Goal: Information Seeking & Learning: Learn about a topic

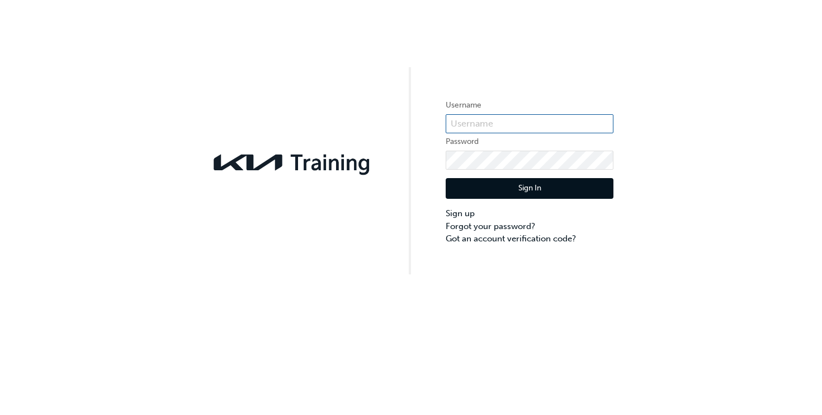
click at [486, 121] on input "text" at bounding box center [530, 123] width 168 height 19
type input "KAU85086B3"
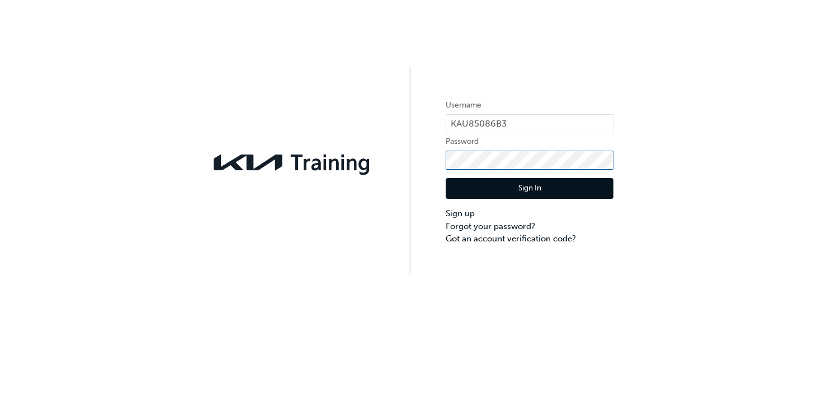
click button "Sign In" at bounding box center [530, 188] width 168 height 21
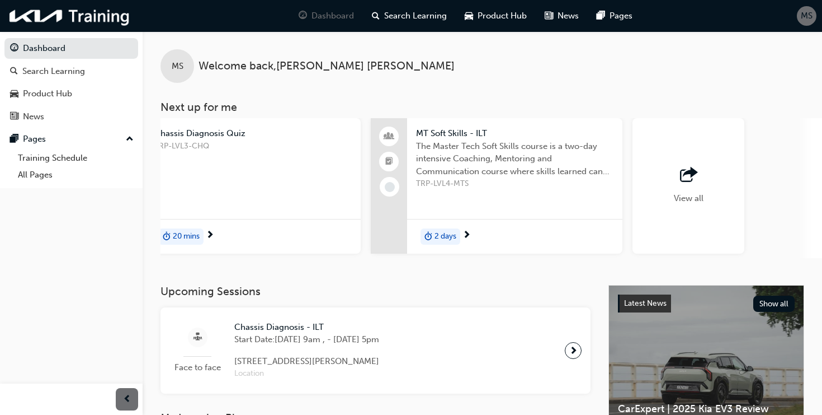
scroll to position [0, 844]
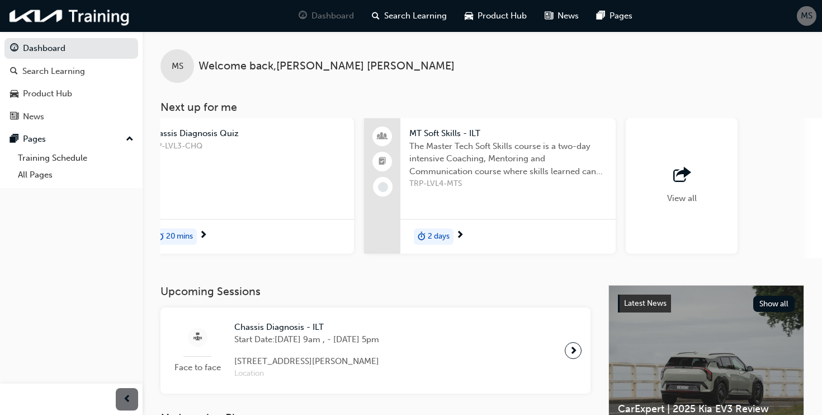
click at [686, 210] on div "View all" at bounding box center [682, 185] width 112 height 135
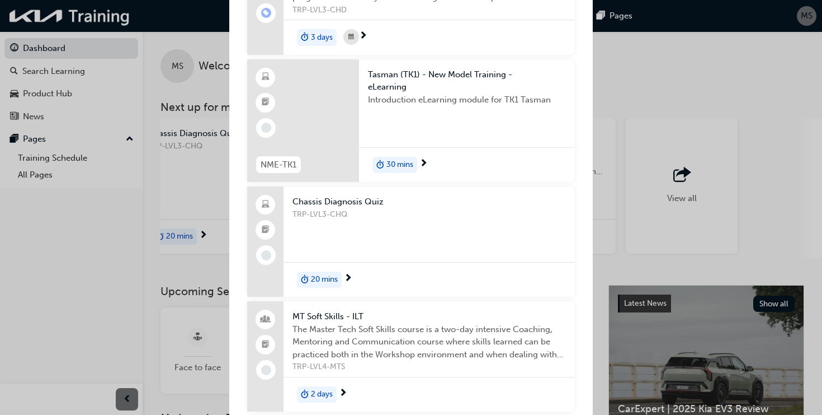
scroll to position [216, 0]
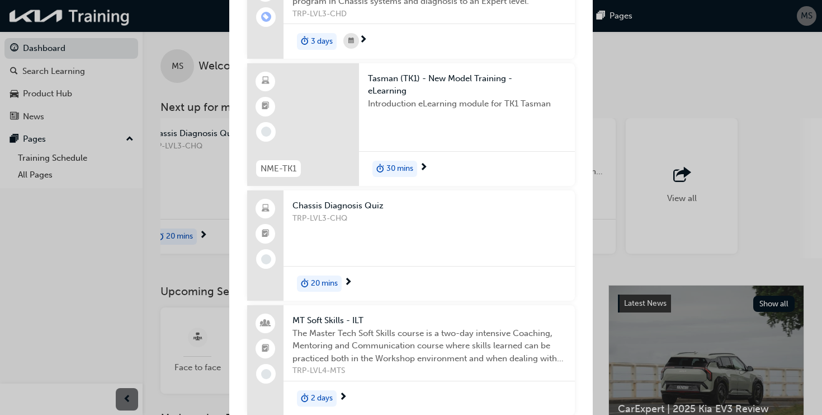
click at [392, 88] on span "Tasman (TK1) - New Model Training - eLearning" at bounding box center [467, 84] width 198 height 25
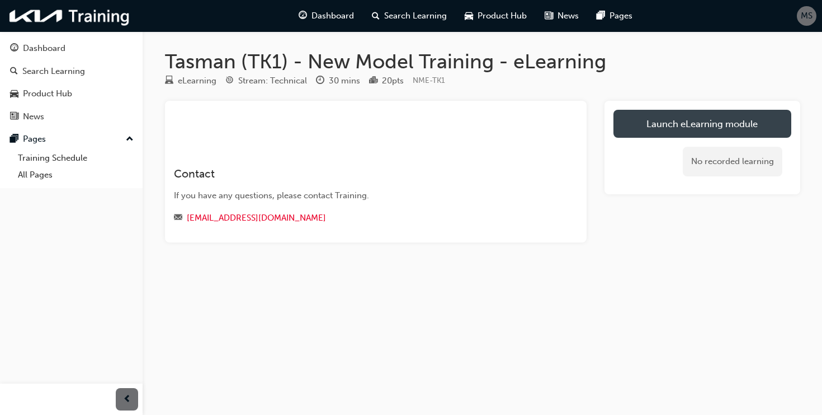
click at [651, 124] on link "Launch eLearning module" at bounding box center [703, 124] width 178 height 28
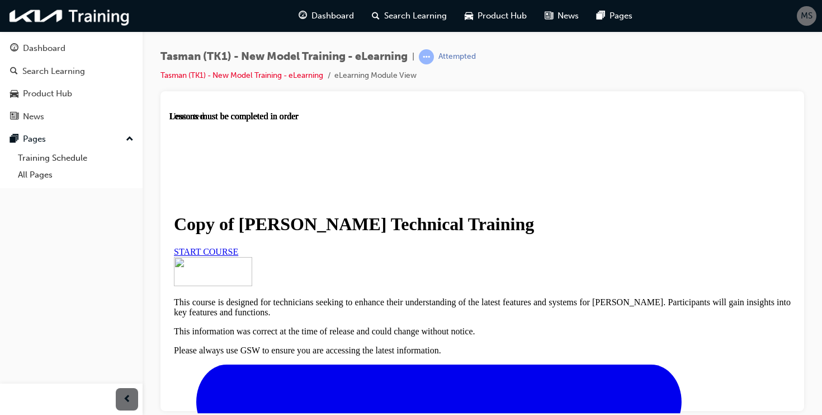
click at [238, 256] on span "START COURSE" at bounding box center [206, 251] width 64 height 10
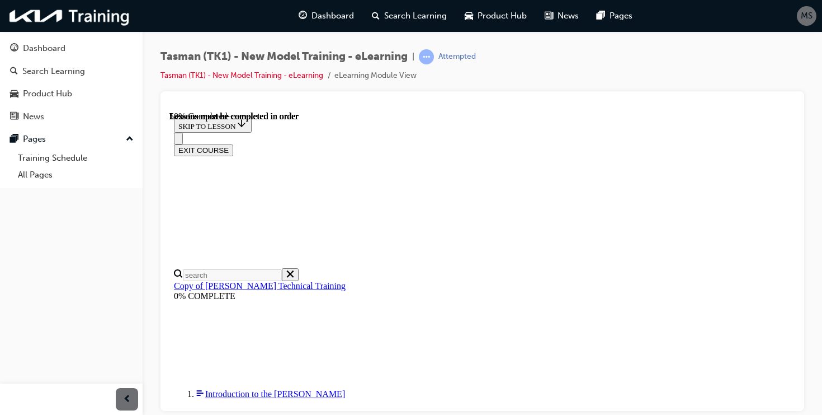
scroll to position [361, 0]
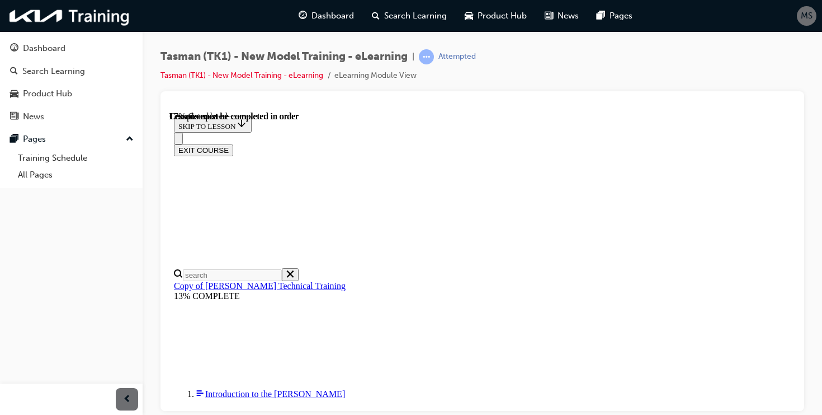
scroll to position [39, 0]
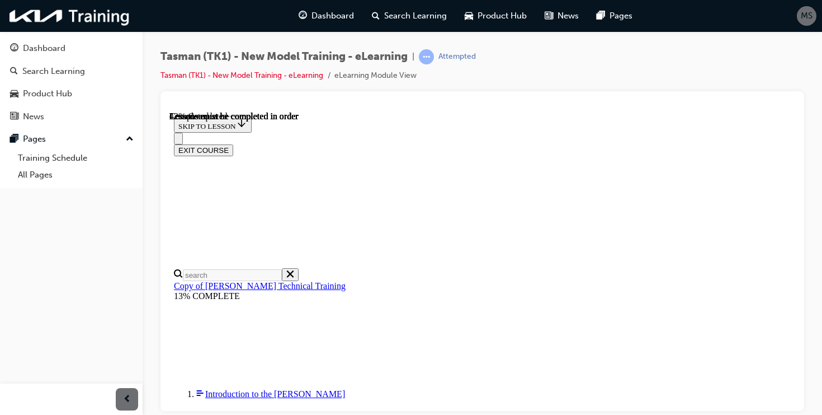
scroll to position [288, 0]
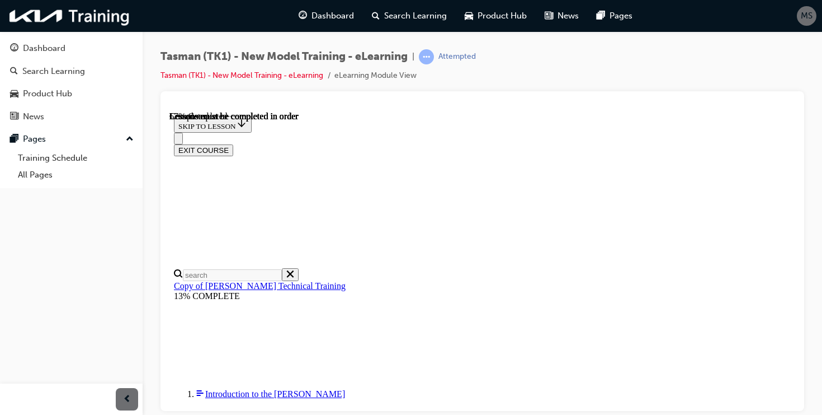
drag, startPoint x: 646, startPoint y: 285, endPoint x: 646, endPoint y: 310, distance: 25.7
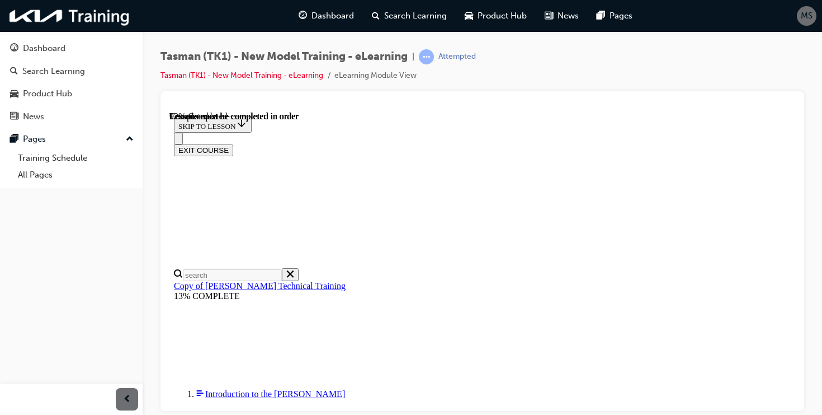
scroll to position [1893, 0]
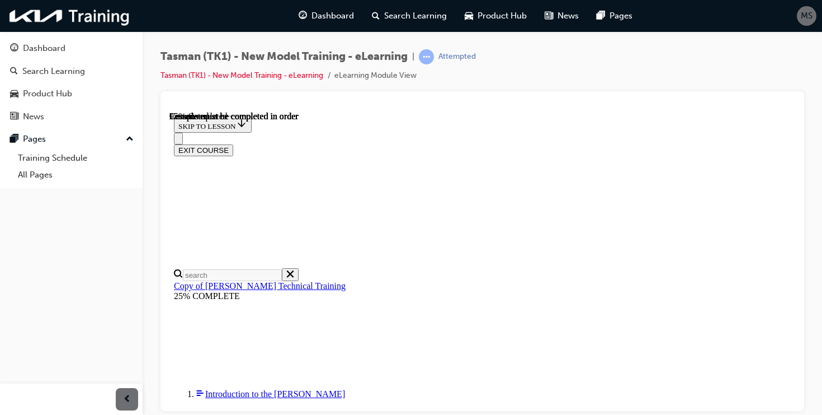
scroll to position [3963, 19]
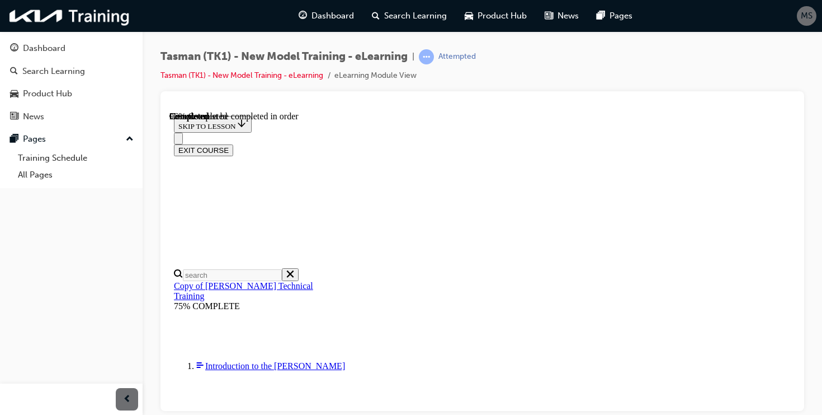
scroll to position [6548, 0]
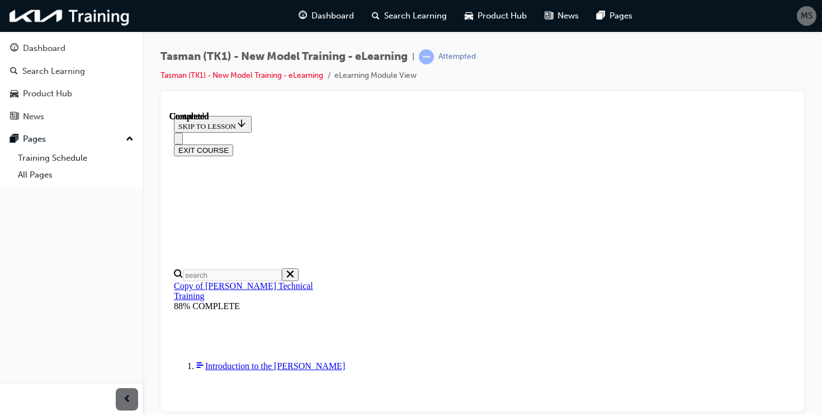
radio input "true"
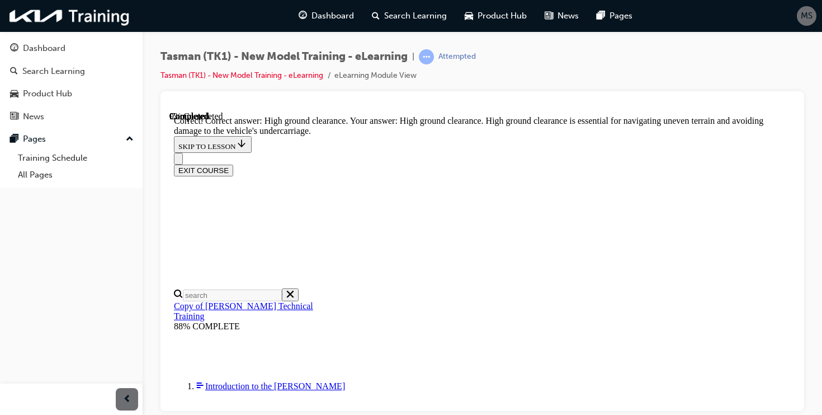
scroll to position [331, 0]
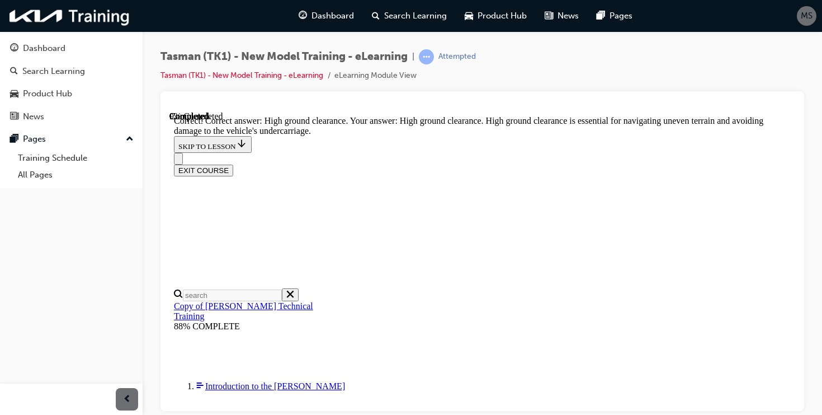
radio input "true"
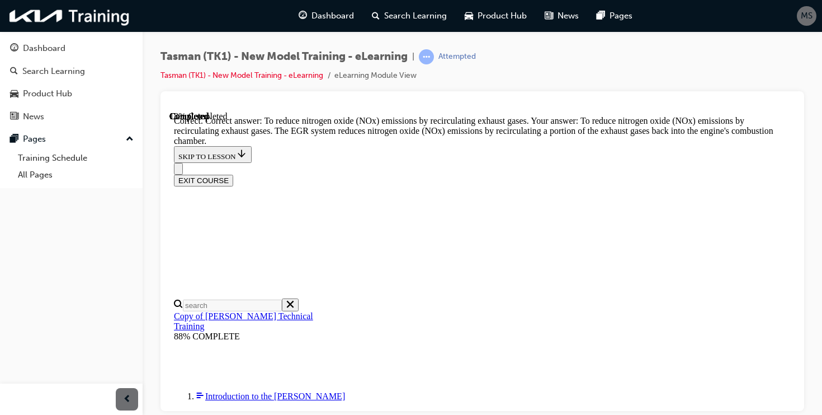
scroll to position [404, 0]
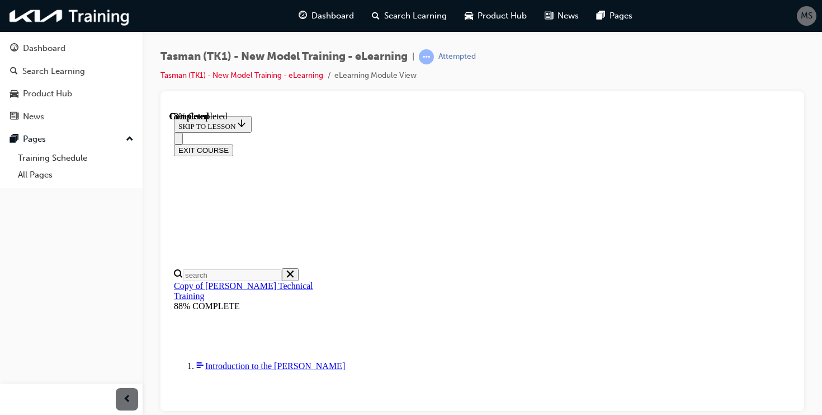
scroll to position [174, 0]
radio input "true"
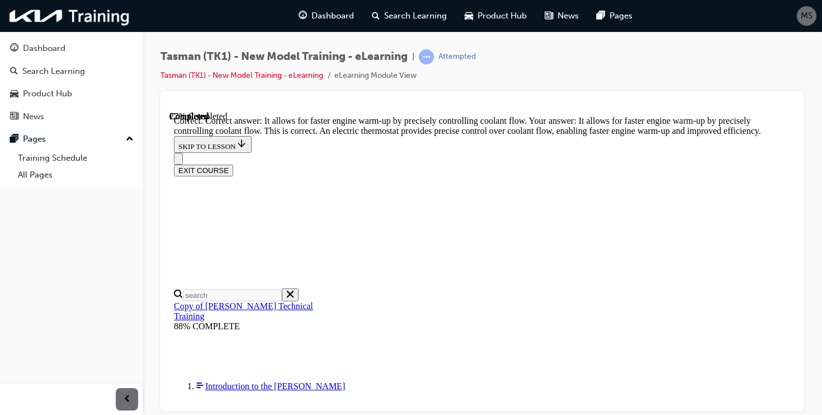
scroll to position [404, 0]
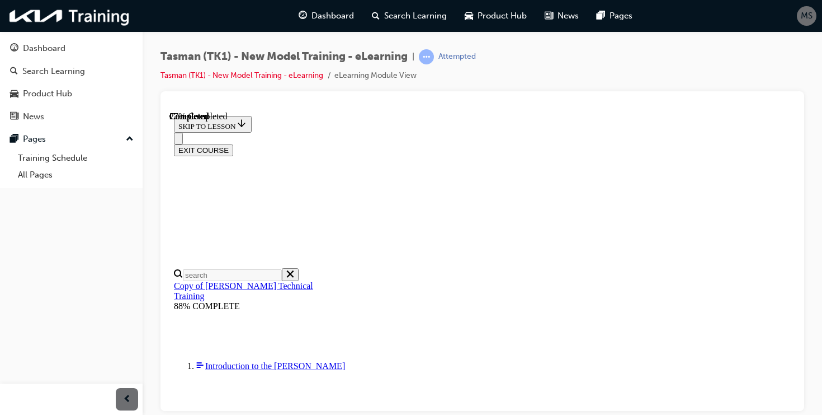
scroll to position [169, 0]
radio input "true"
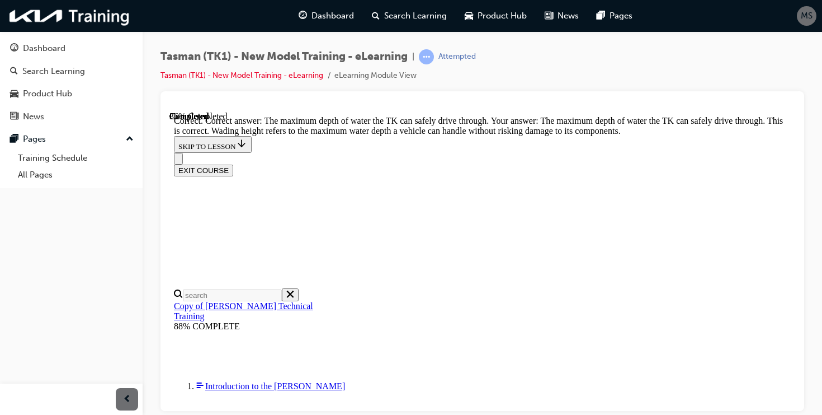
scroll to position [365, 0]
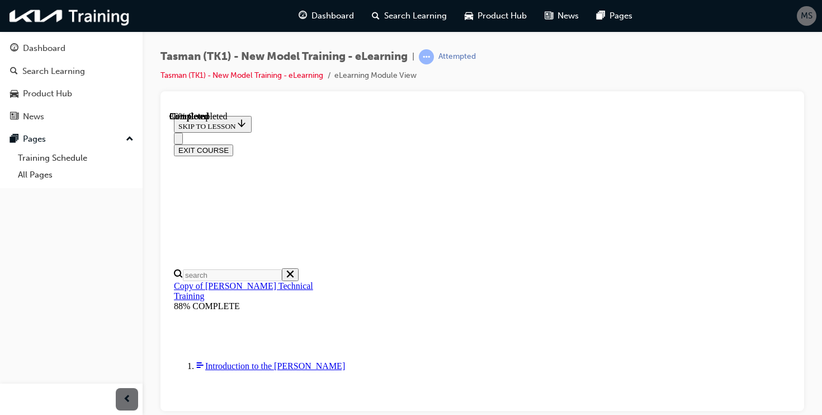
scroll to position [151, 0]
radio input "true"
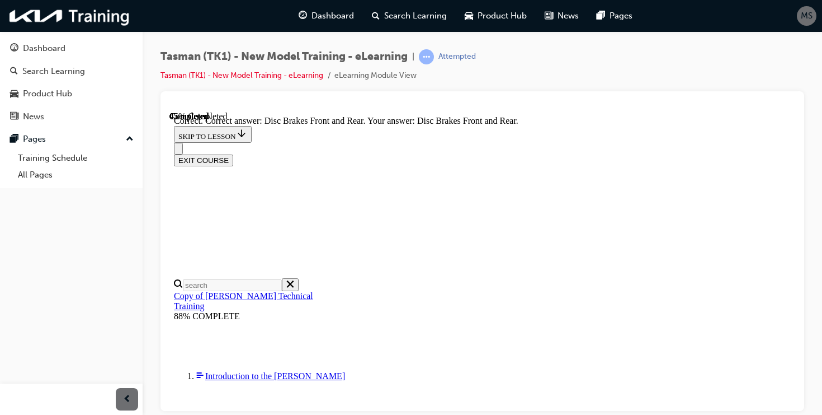
scroll to position [289, 0]
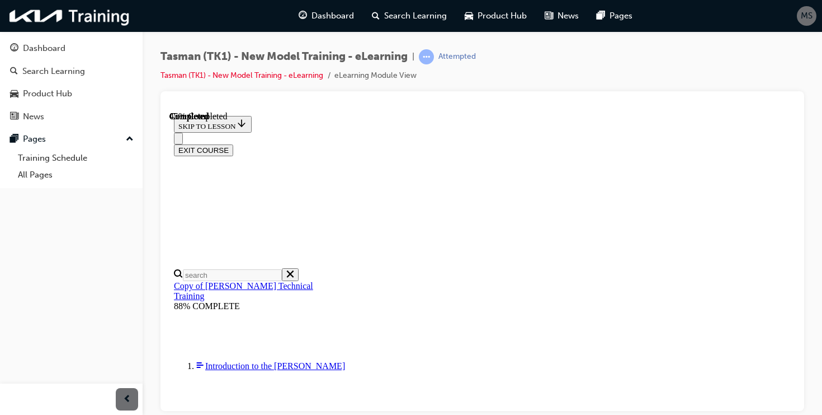
scroll to position [182, 0]
radio input "true"
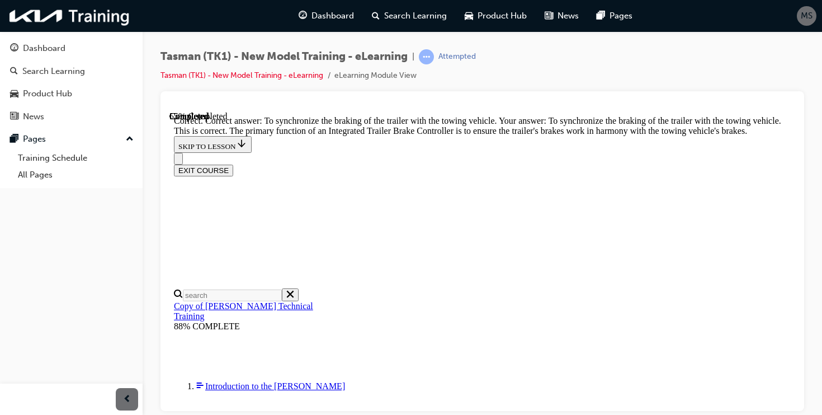
scroll to position [404, 0]
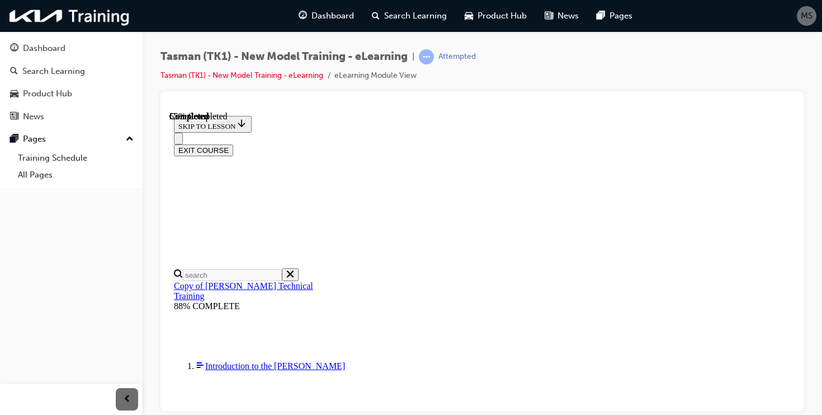
scroll to position [141, 0]
checkbox input "true"
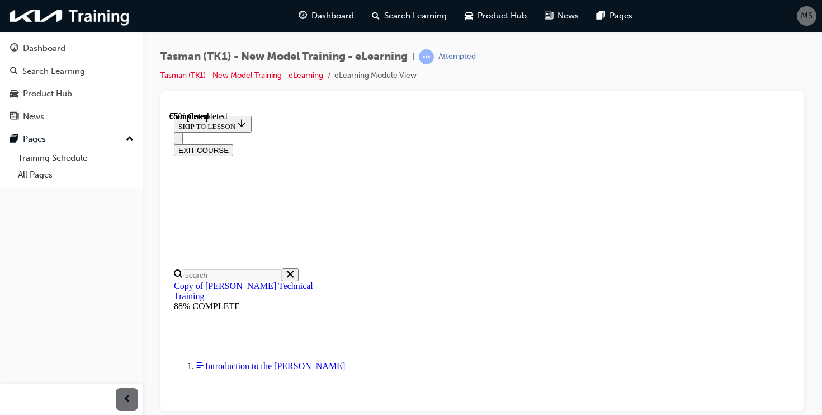
checkbox input "true"
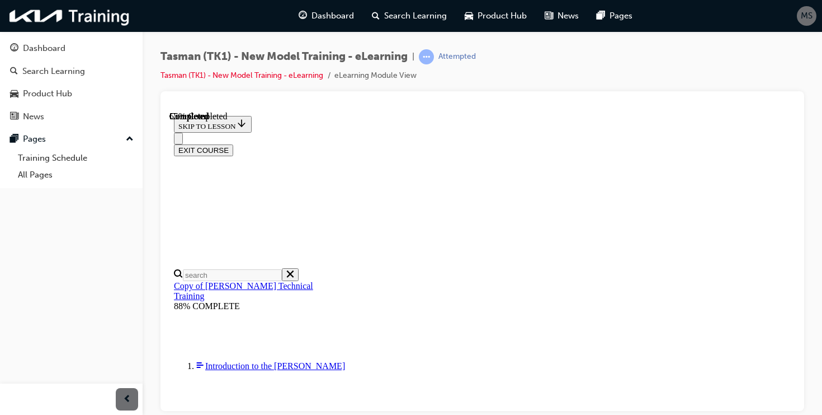
checkbox input "true"
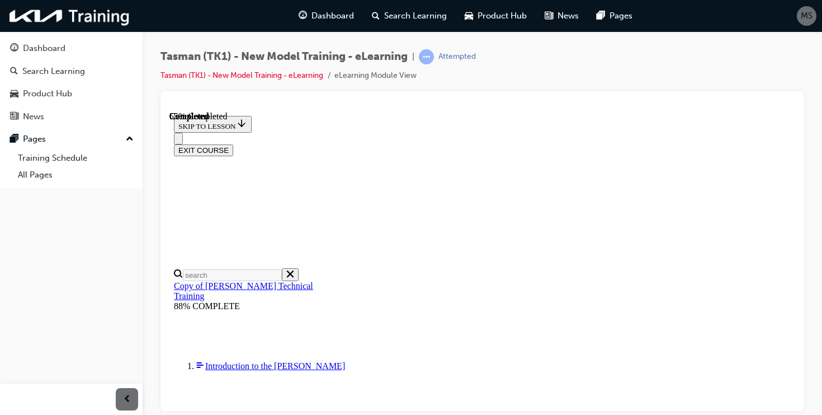
checkbox input "true"
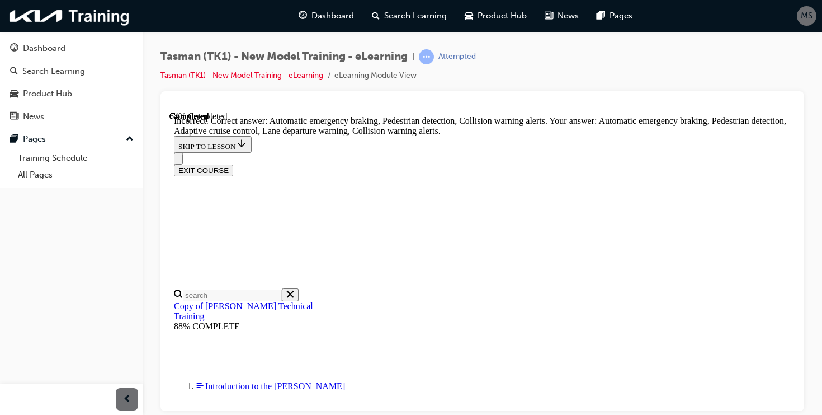
scroll to position [306, 0]
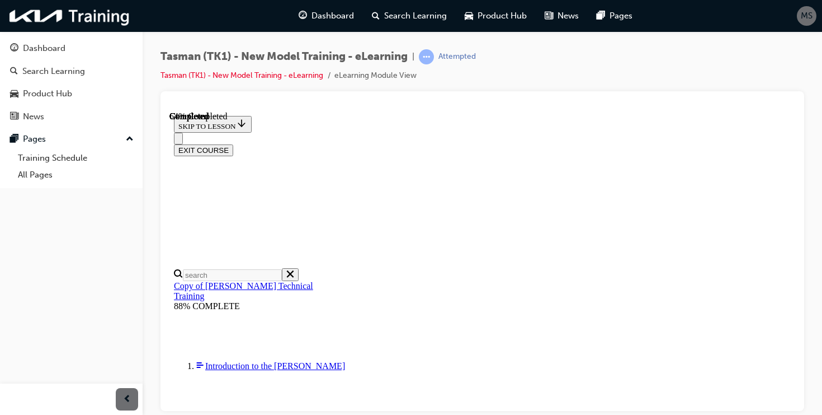
scroll to position [158, 0]
radio input "true"
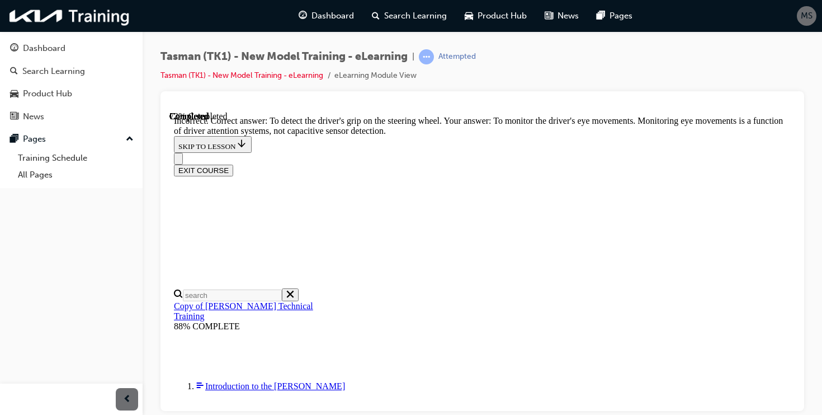
scroll to position [337, 0]
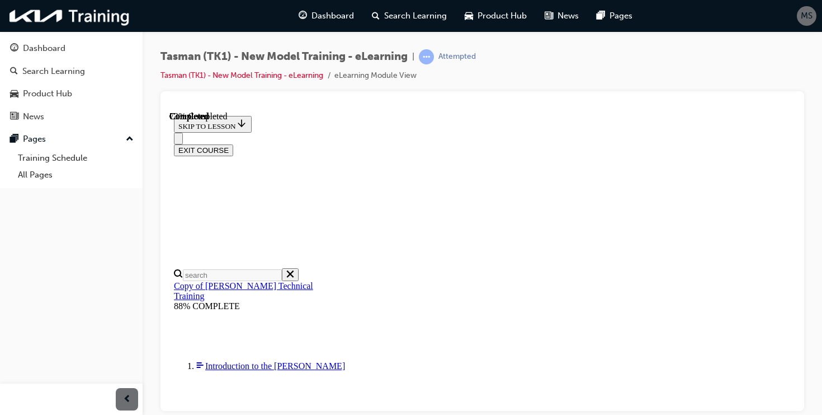
scroll to position [201, 0]
radio input "true"
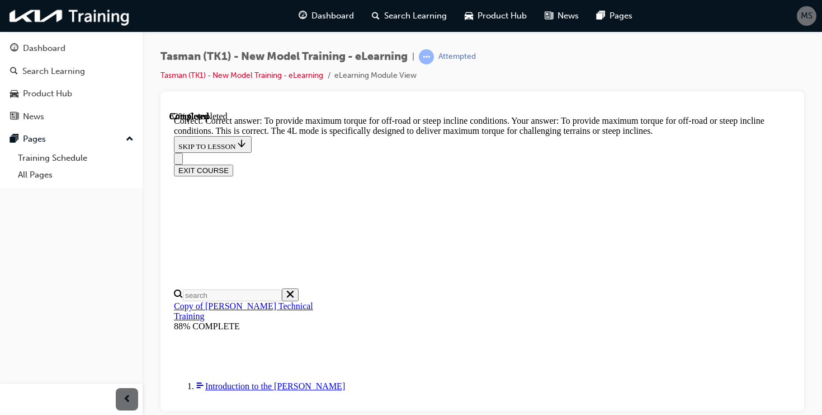
scroll to position [377, 0]
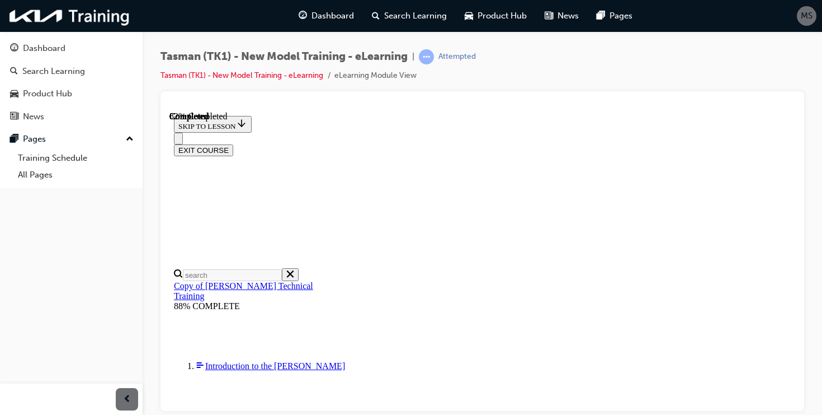
scroll to position [250, 0]
drag, startPoint x: 601, startPoint y: 158, endPoint x: 573, endPoint y: 307, distance: 151.4
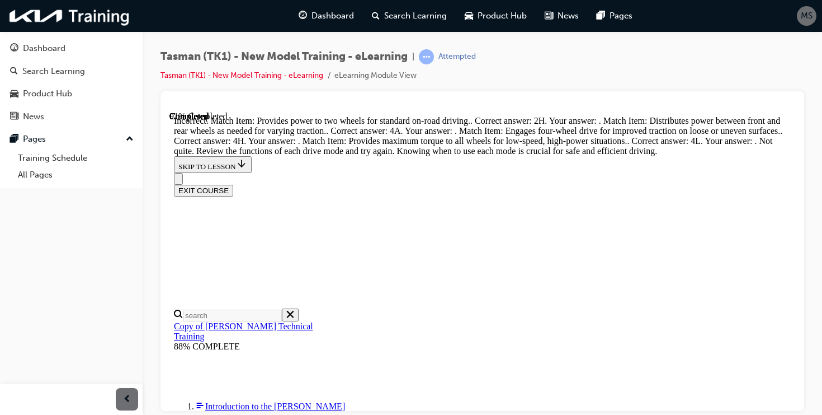
scroll to position [557, 0]
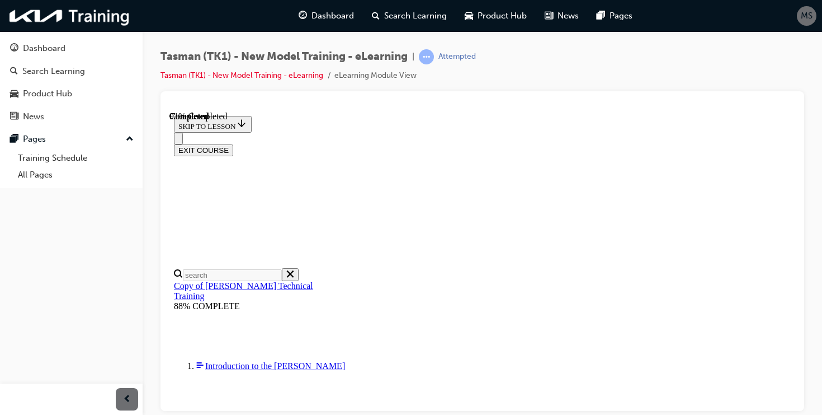
scroll to position [544, 0]
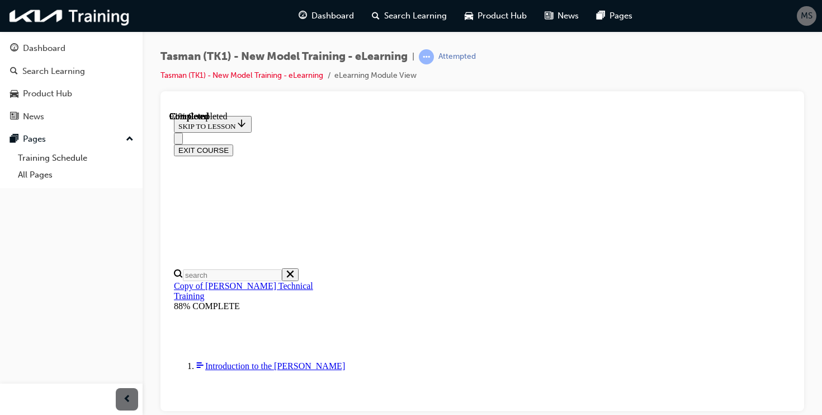
scroll to position [581, 0]
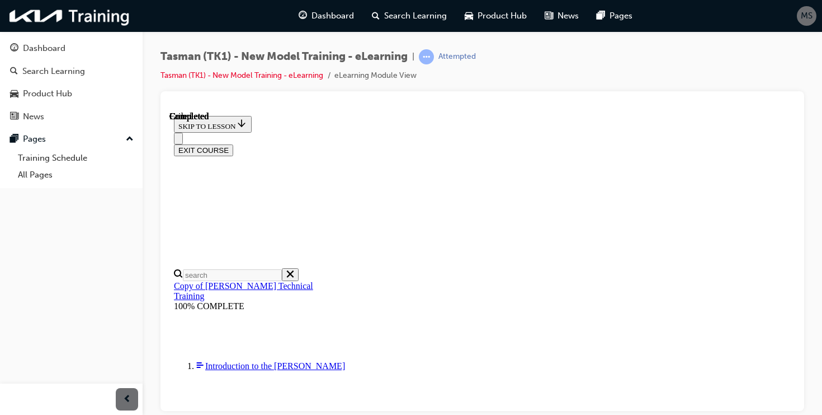
scroll to position [275, 0]
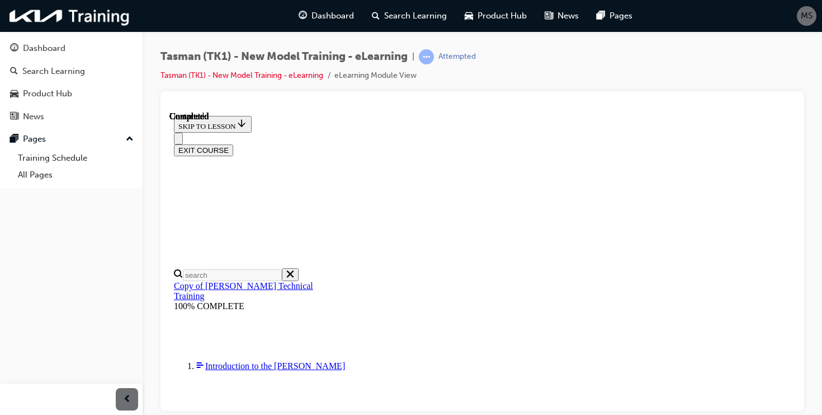
radio input "true"
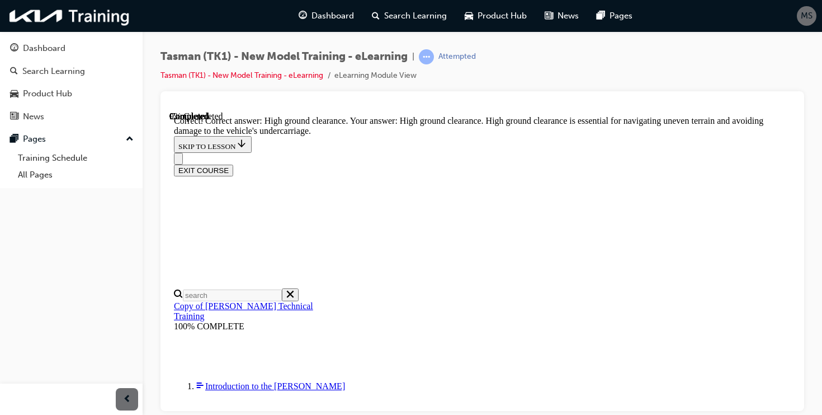
scroll to position [337, 0]
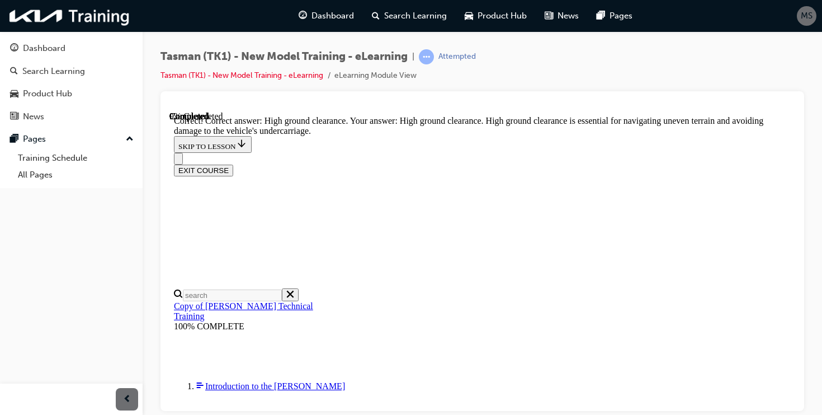
radio input "true"
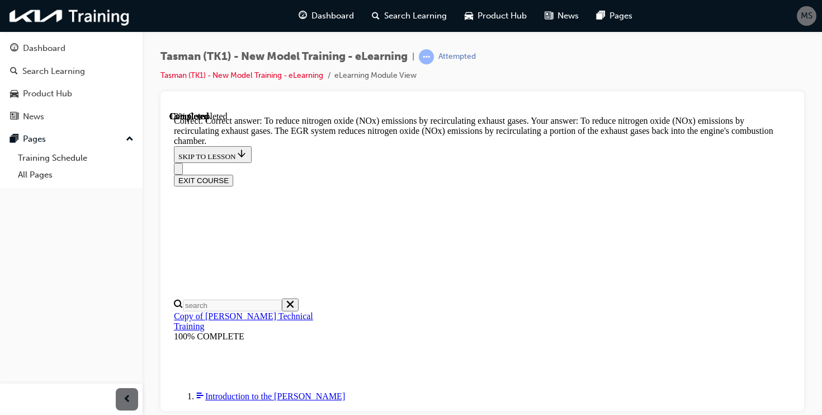
scroll to position [404, 0]
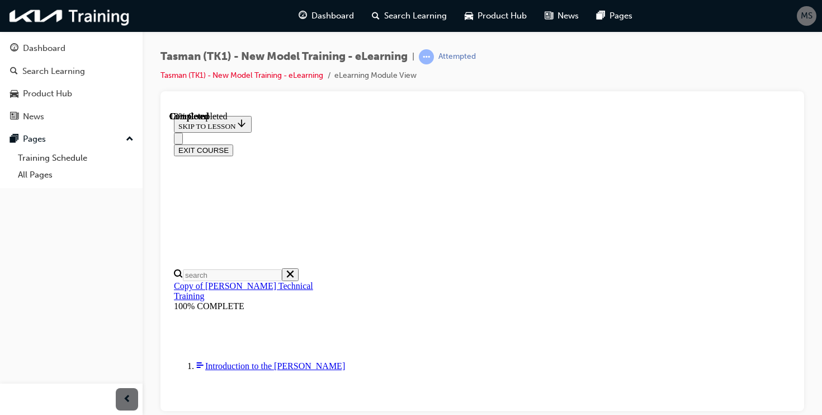
scroll to position [83, 0]
radio input "true"
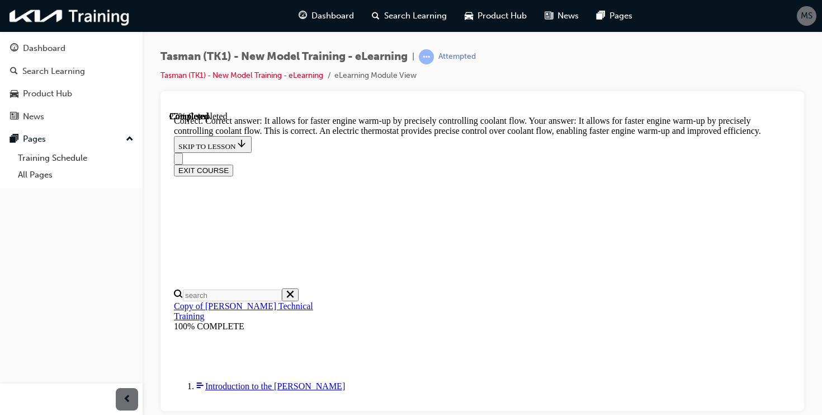
scroll to position [404, 0]
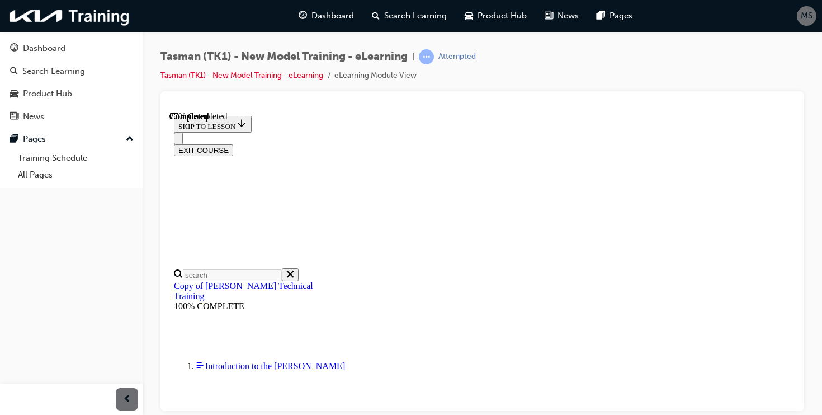
scroll to position [121, 0]
radio input "true"
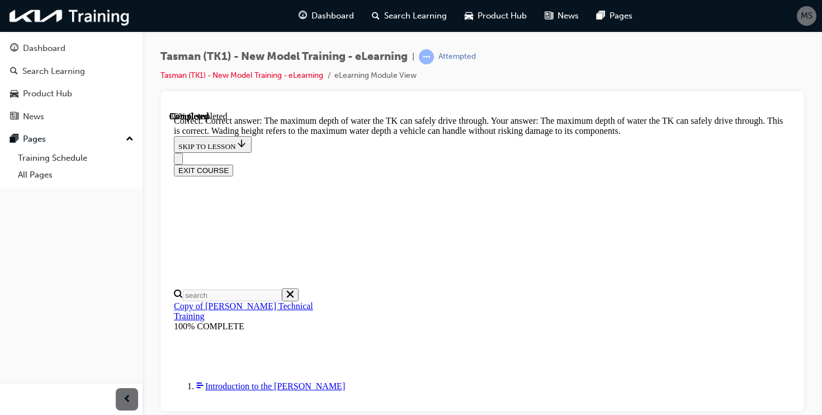
scroll to position [365, 0]
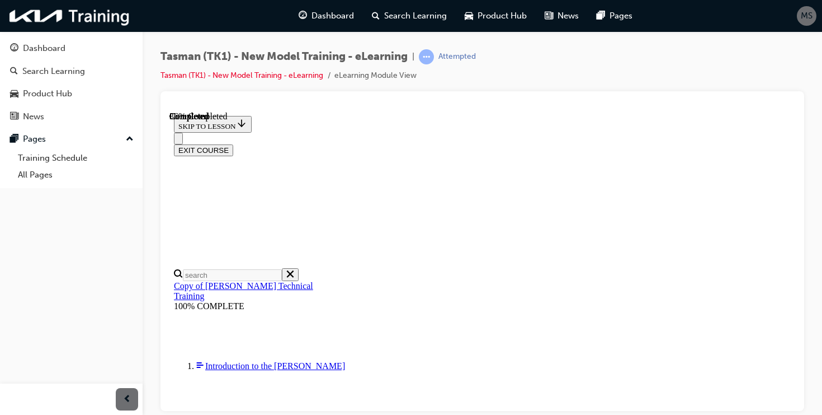
scroll to position [154, 0]
radio input "true"
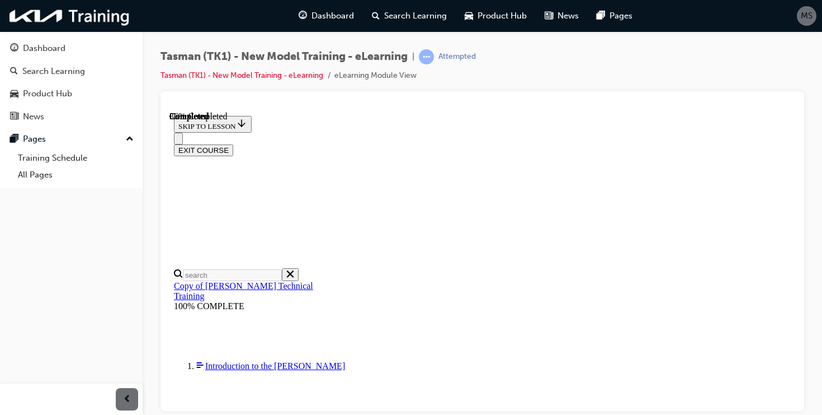
radio input "true"
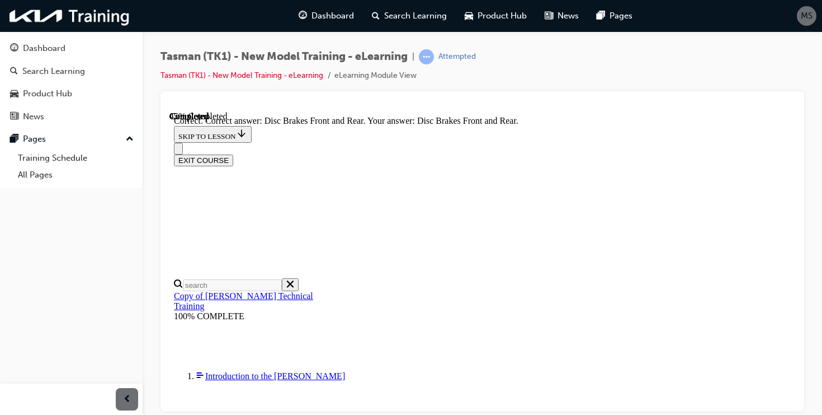
scroll to position [289, 0]
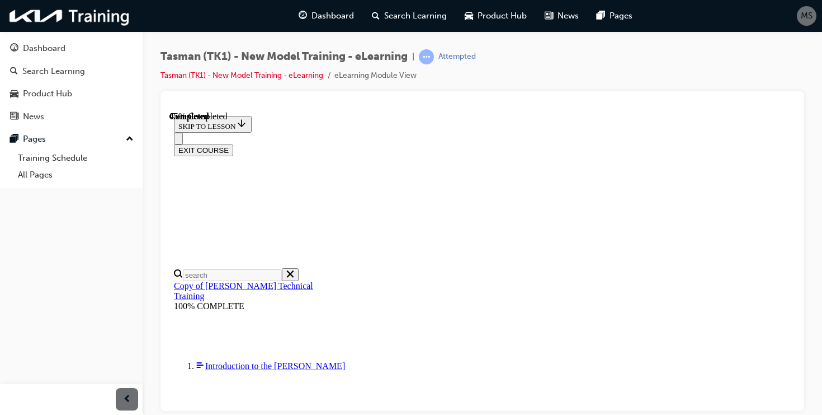
scroll to position [181, 0]
radio input "true"
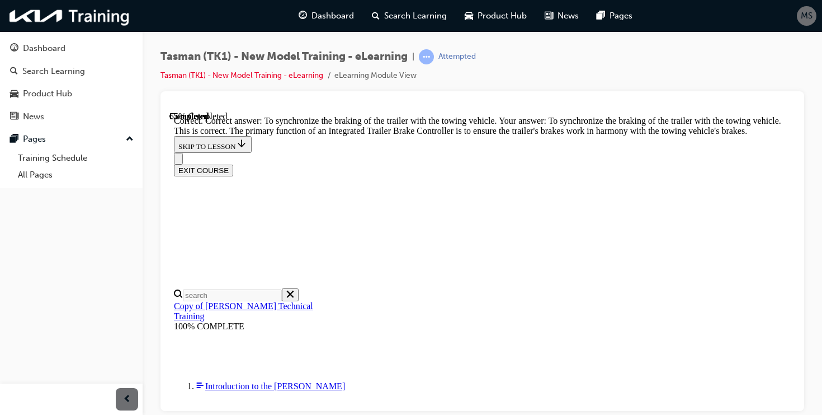
scroll to position [404, 0]
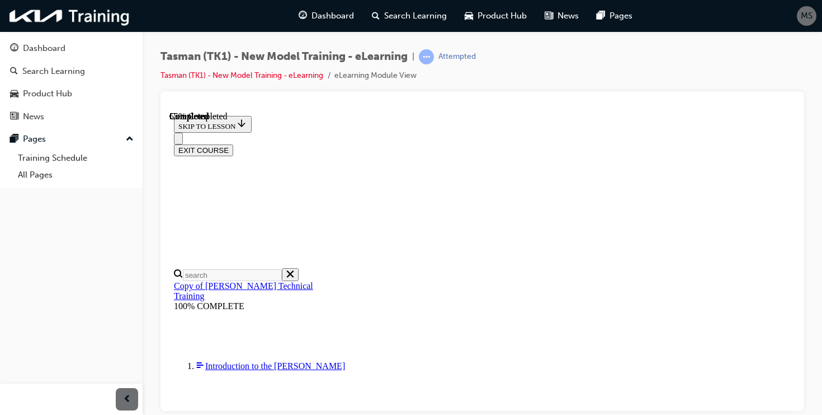
scroll to position [130, 0]
checkbox input "true"
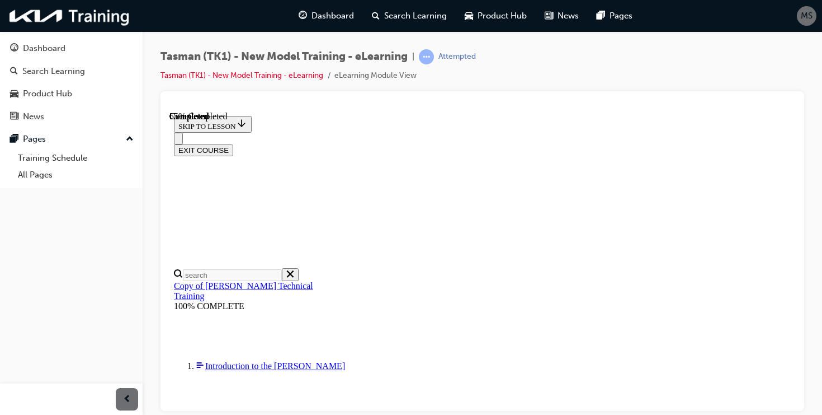
checkbox input "false"
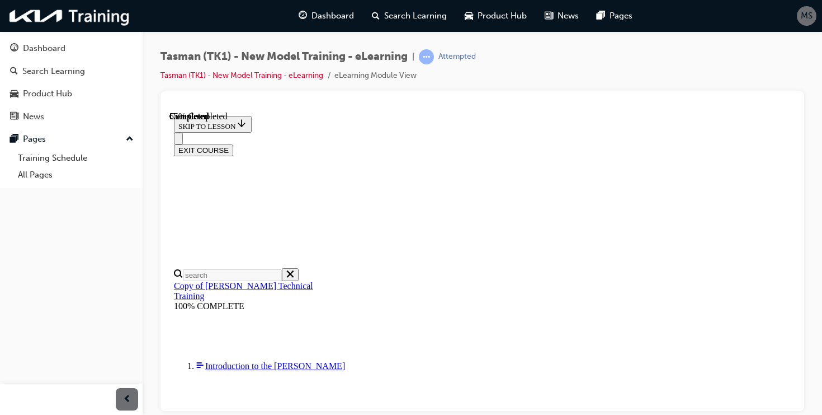
checkbox input "true"
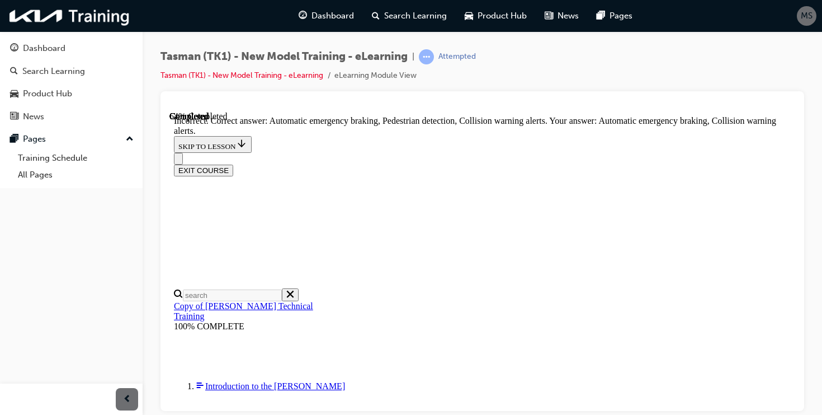
scroll to position [303, 0]
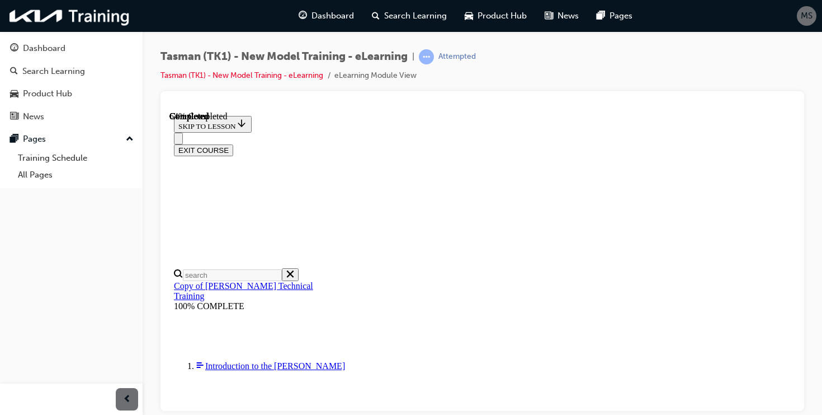
scroll to position [145, 0]
radio input "true"
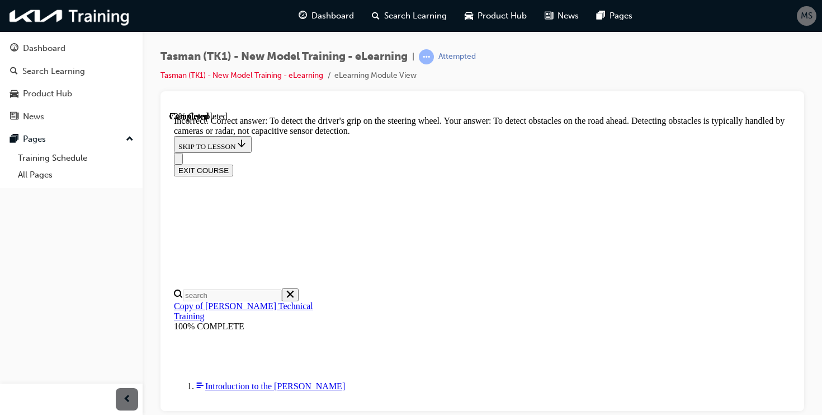
scroll to position [337, 0]
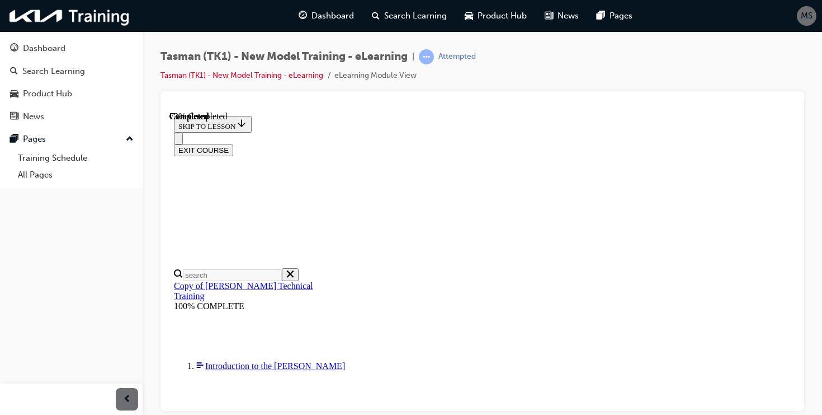
scroll to position [182, 0]
radio input "true"
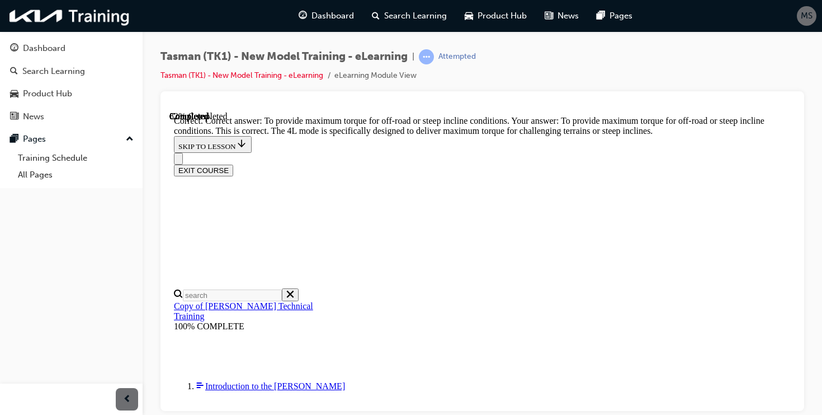
scroll to position [377, 0]
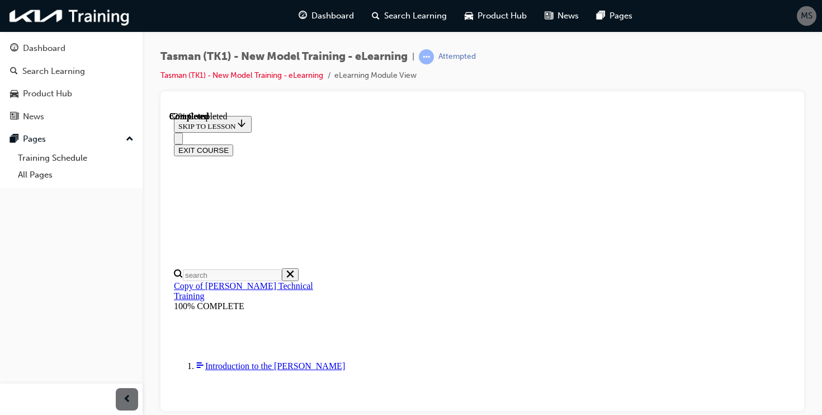
scroll to position [238, 0]
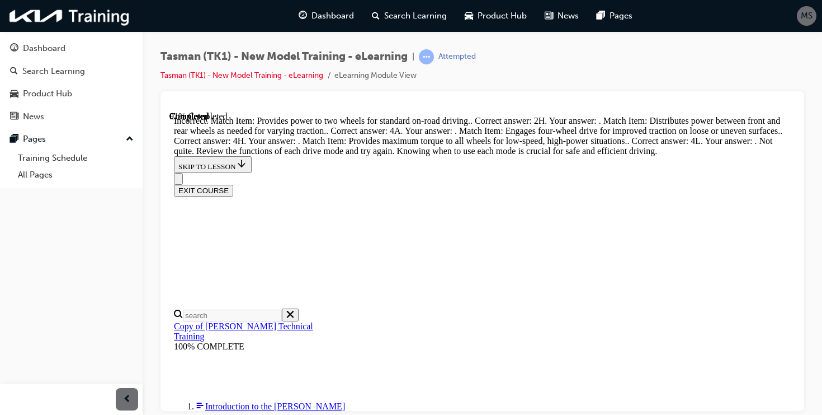
scroll to position [576, 0]
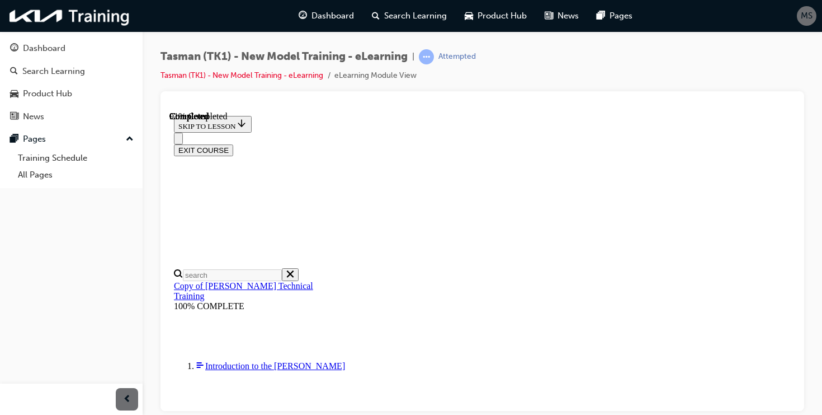
scroll to position [238, 0]
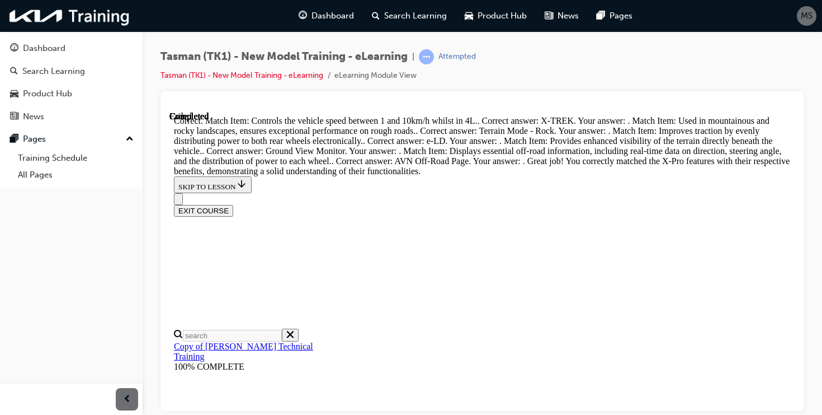
scroll to position [895, 0]
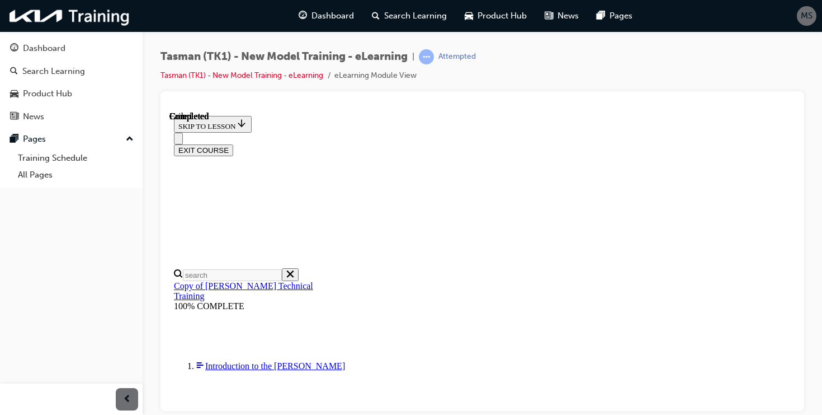
scroll to position [224, 0]
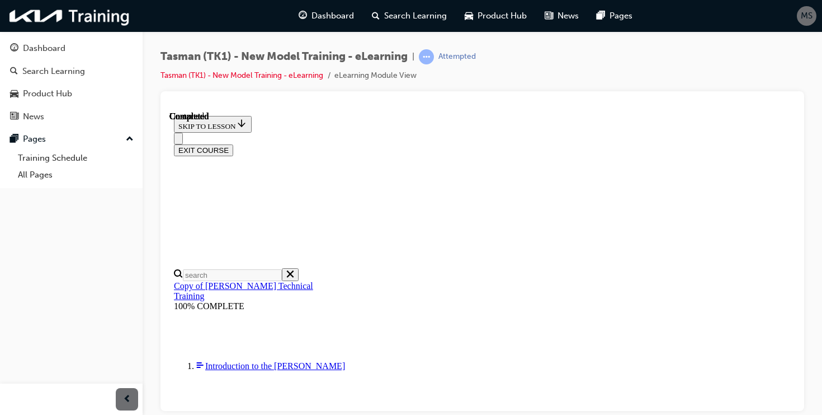
scroll to position [117, 0]
radio input "true"
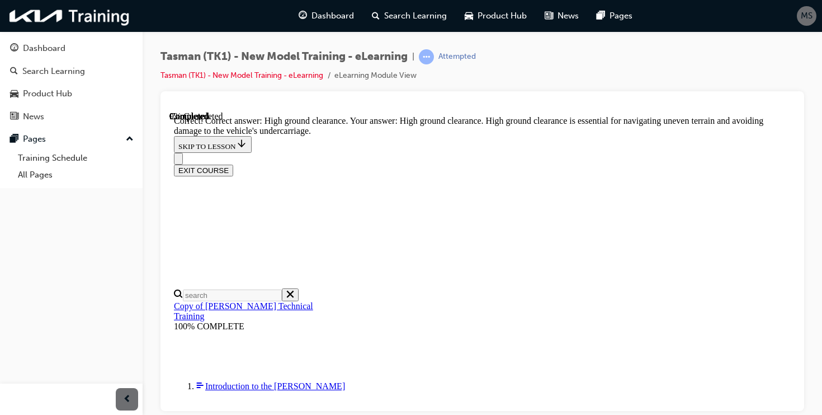
scroll to position [337, 0]
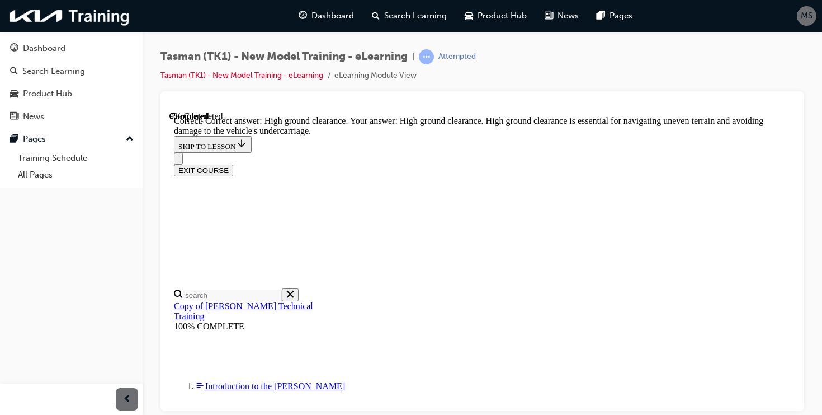
radio input "true"
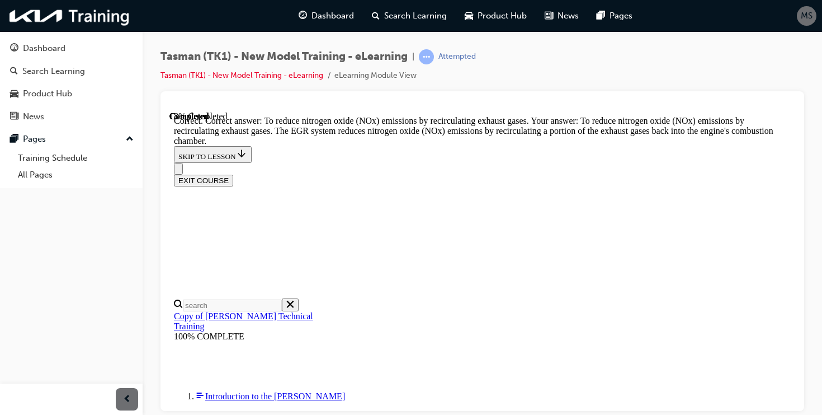
scroll to position [404, 0]
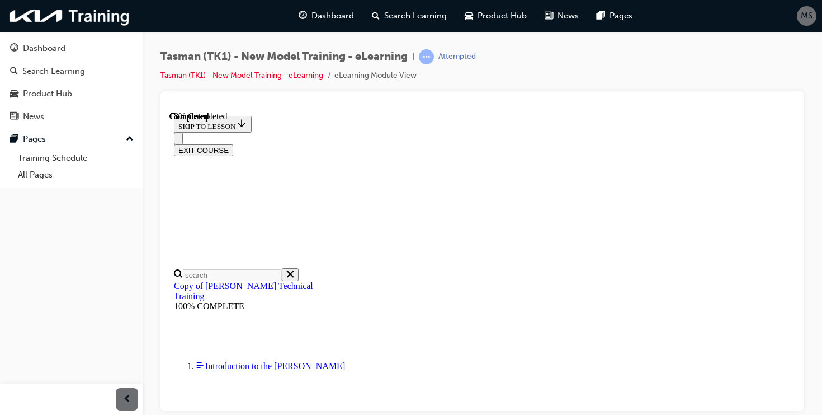
radio input "true"
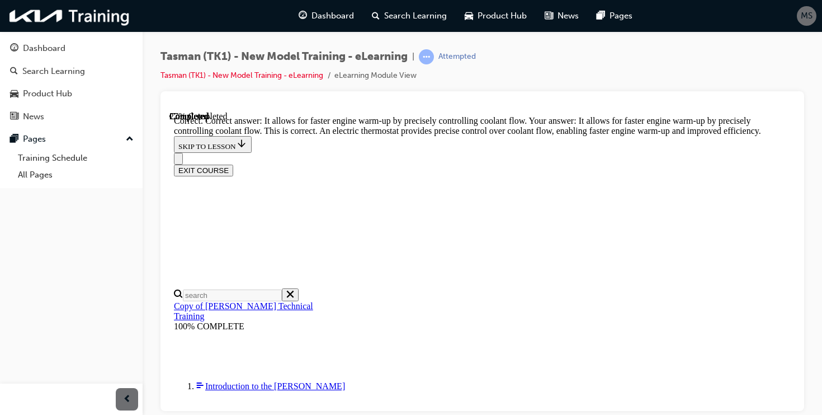
scroll to position [404, 0]
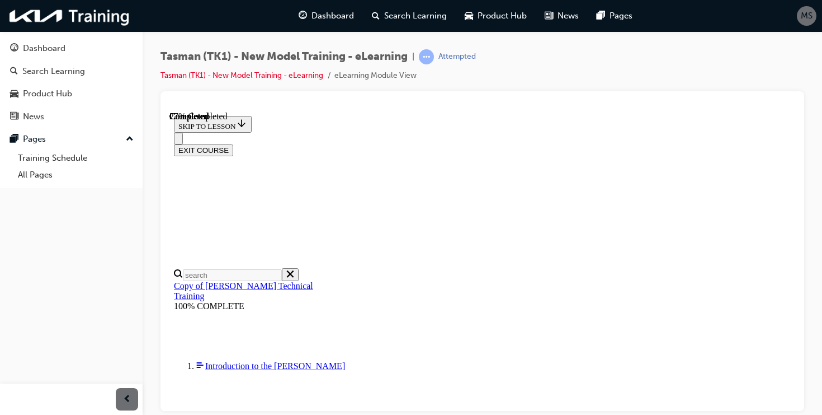
scroll to position [188, 0]
radio input "true"
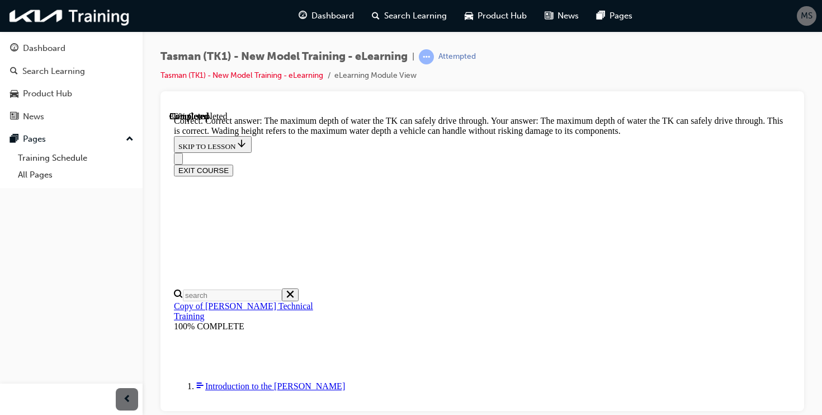
scroll to position [365, 0]
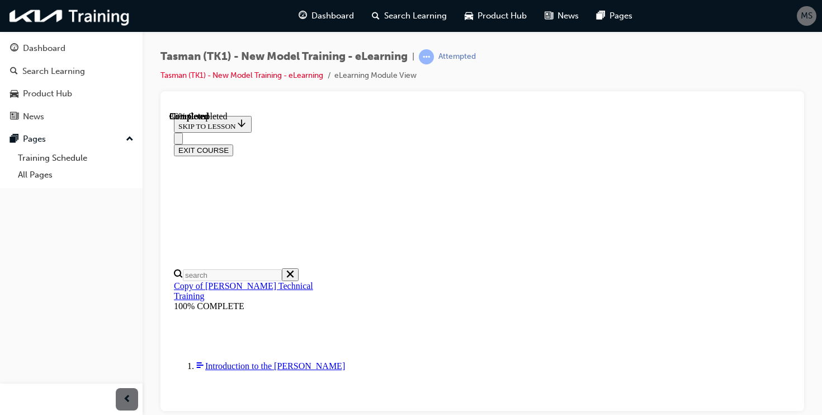
scroll to position [181, 0]
radio input "true"
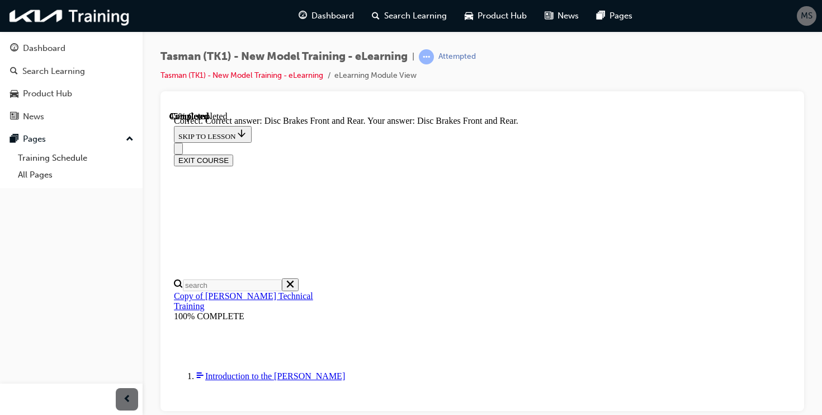
scroll to position [289, 0]
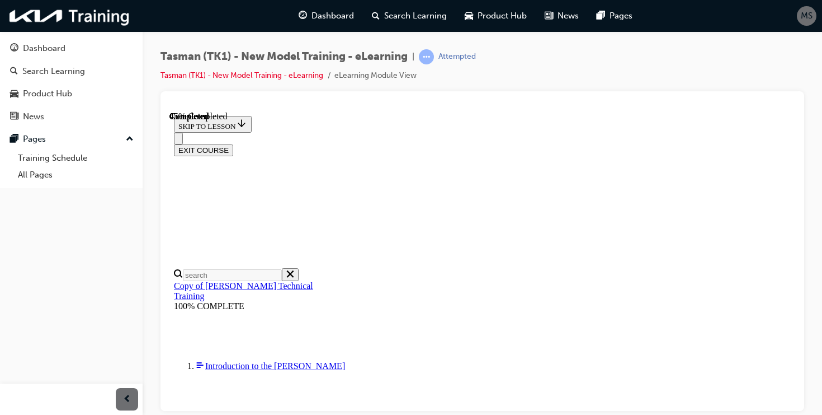
scroll to position [172, 0]
radio input "true"
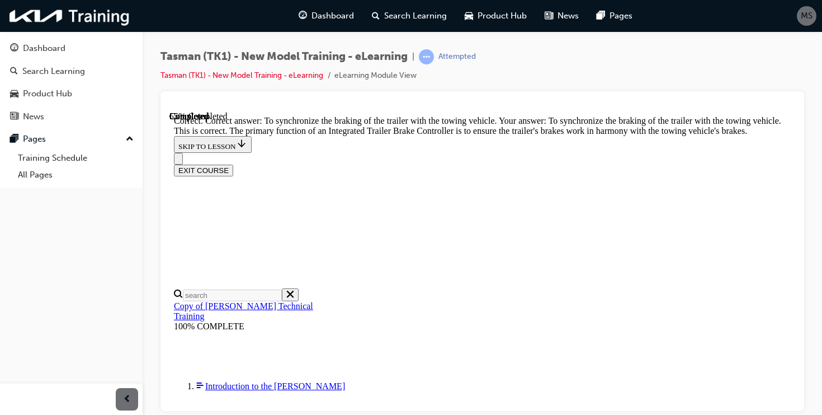
scroll to position [404, 0]
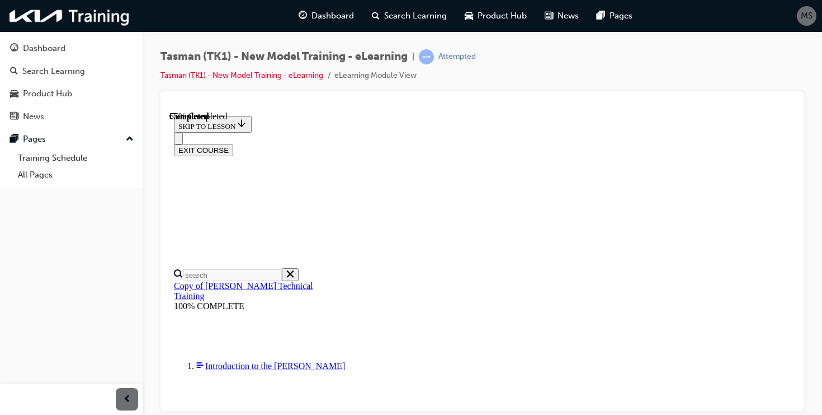
scroll to position [153, 0]
checkbox input "true"
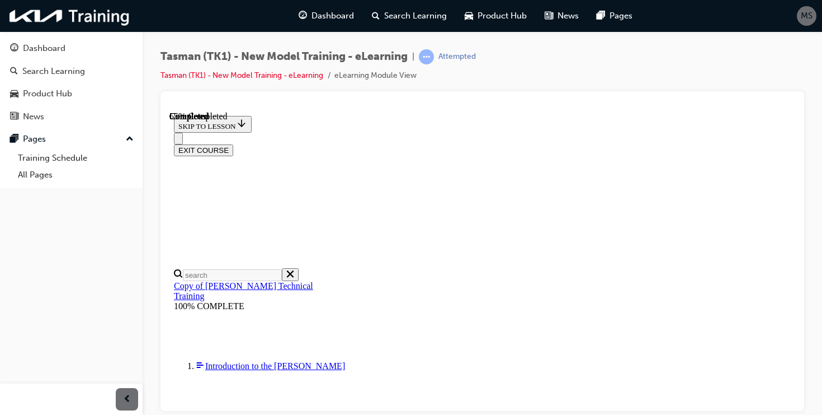
checkbox input "true"
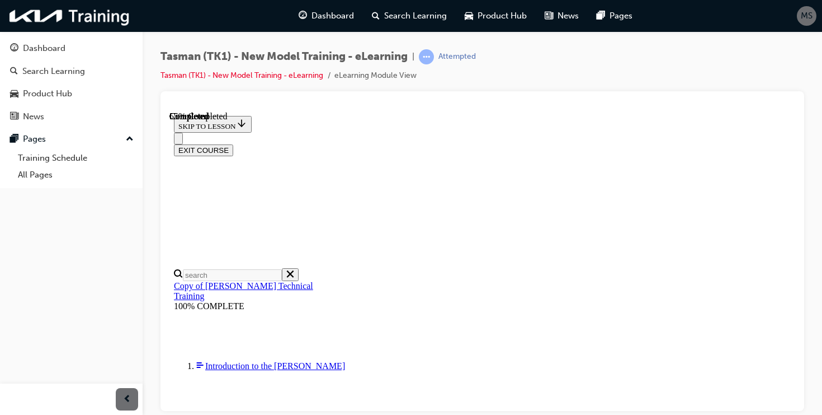
scroll to position [222, 0]
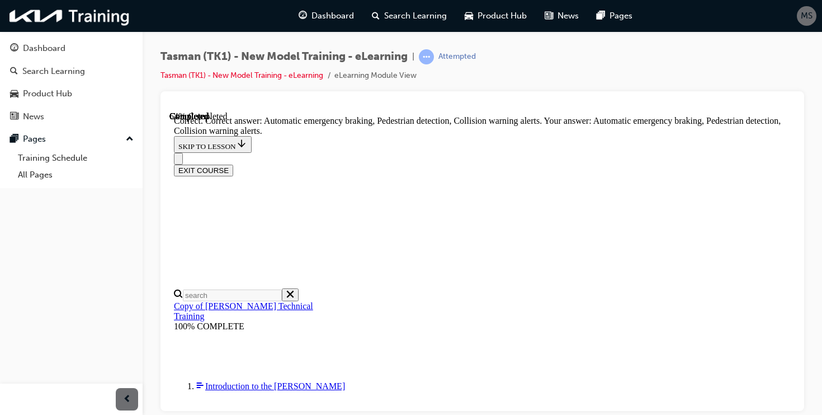
scroll to position [306, 0]
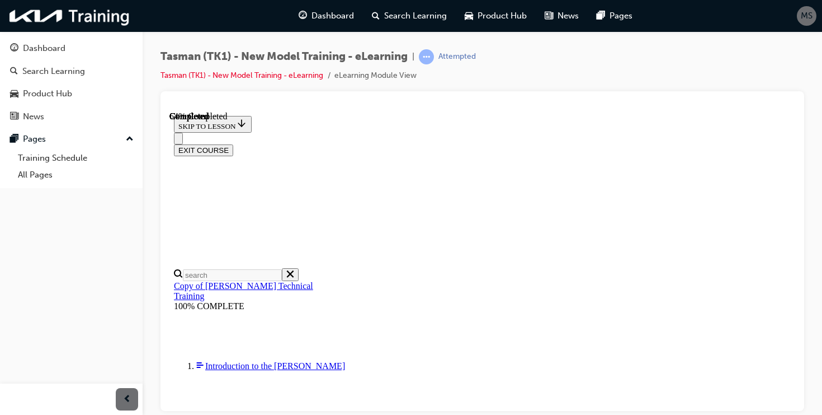
scroll to position [150, 0]
radio input "true"
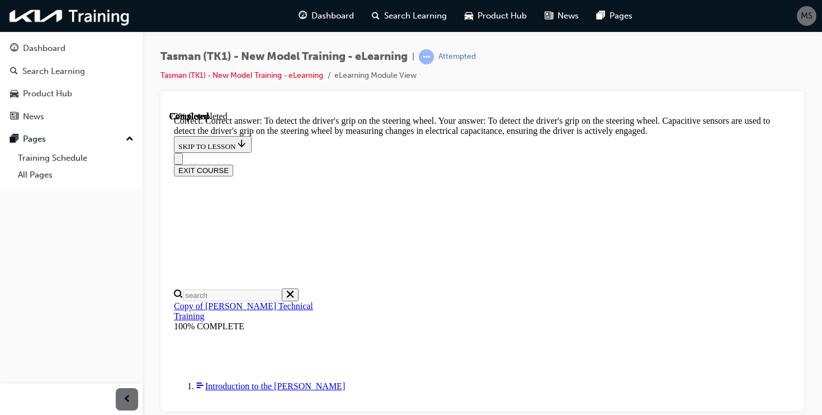
scroll to position [350, 0]
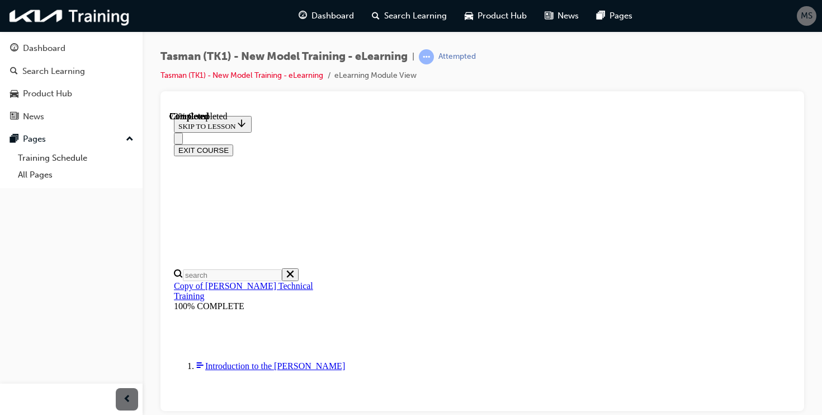
scroll to position [188, 0]
radio input "true"
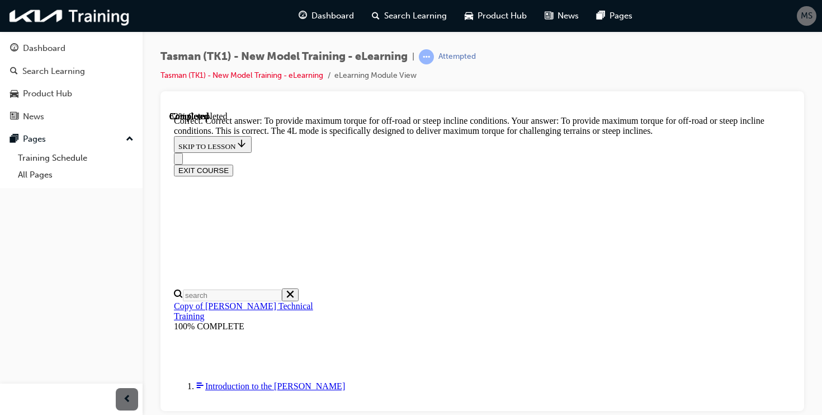
scroll to position [377, 0]
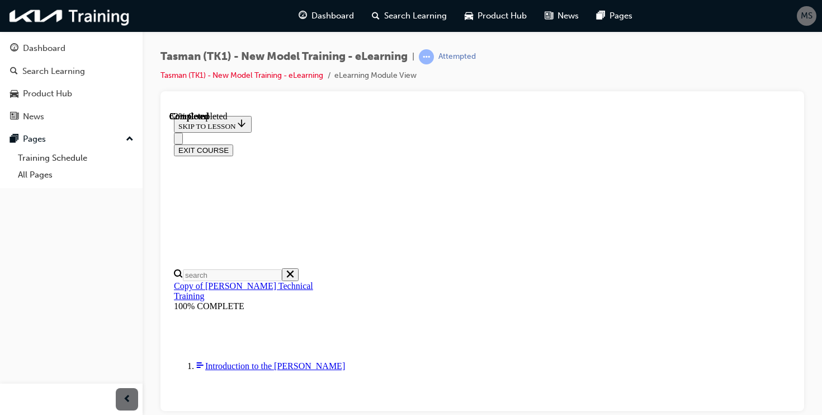
scroll to position [171, 0]
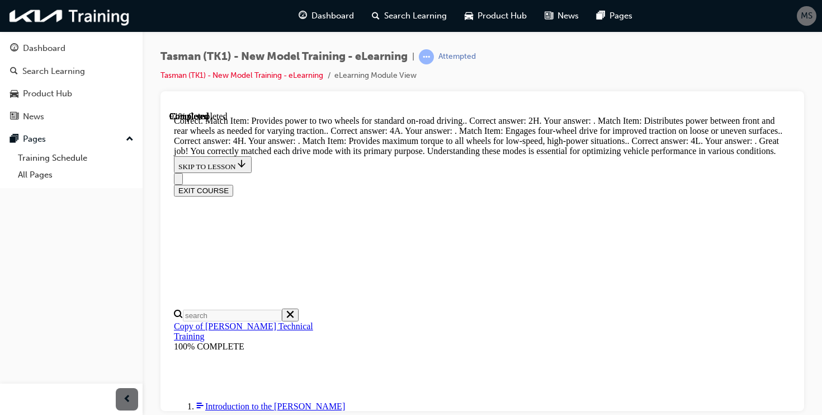
scroll to position [576, 0]
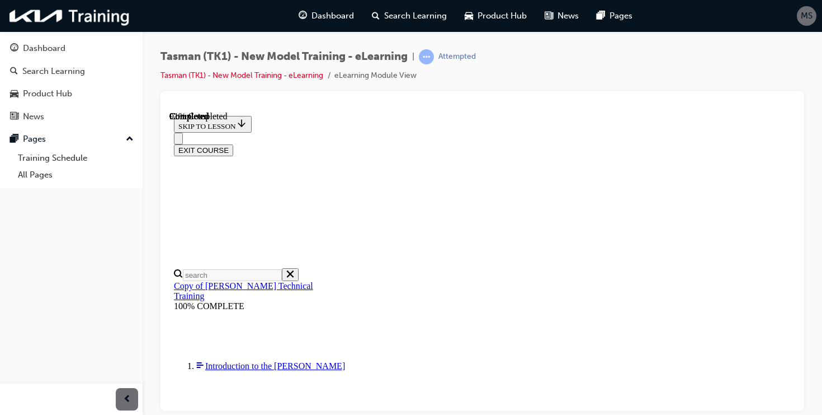
scroll to position [305, 0]
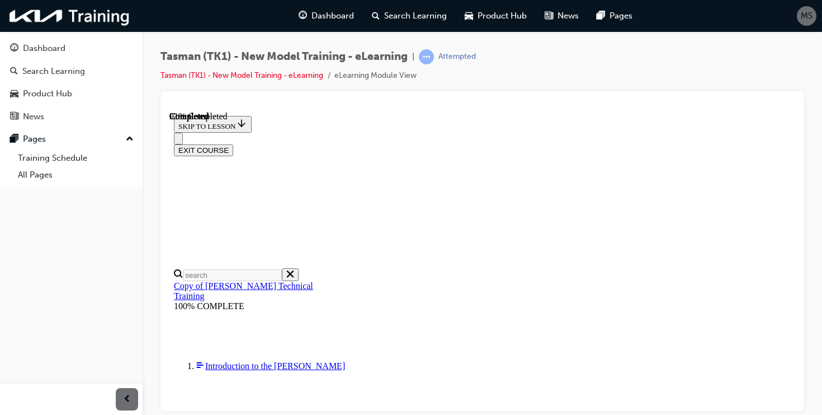
scroll to position [153, 0]
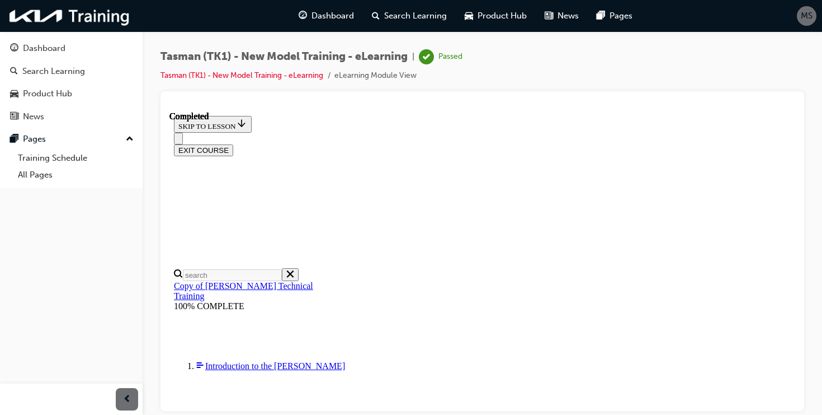
scroll to position [275, 0]
click at [233, 144] on button "EXIT COURSE" at bounding box center [203, 150] width 59 height 12
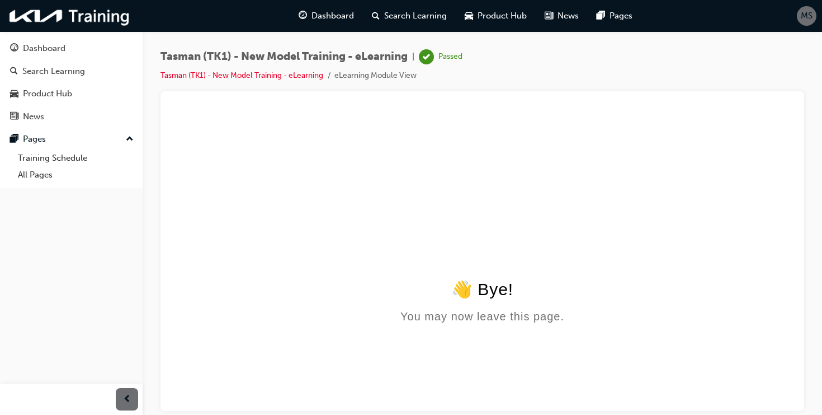
scroll to position [0, 0]
click at [65, 22] on img at bounding box center [70, 15] width 129 height 23
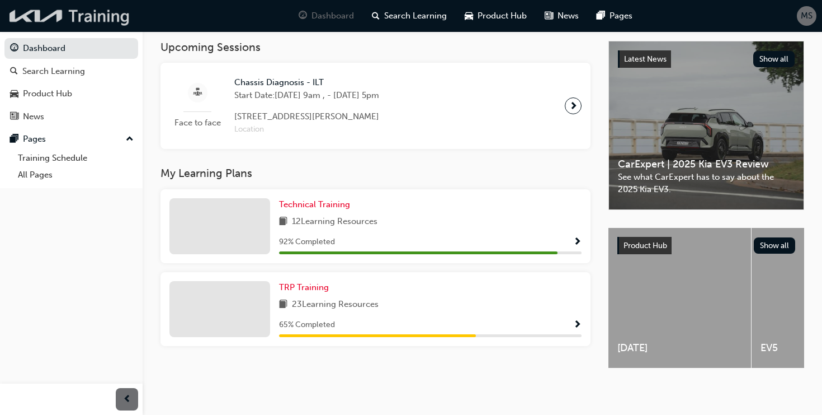
scroll to position [241, 0]
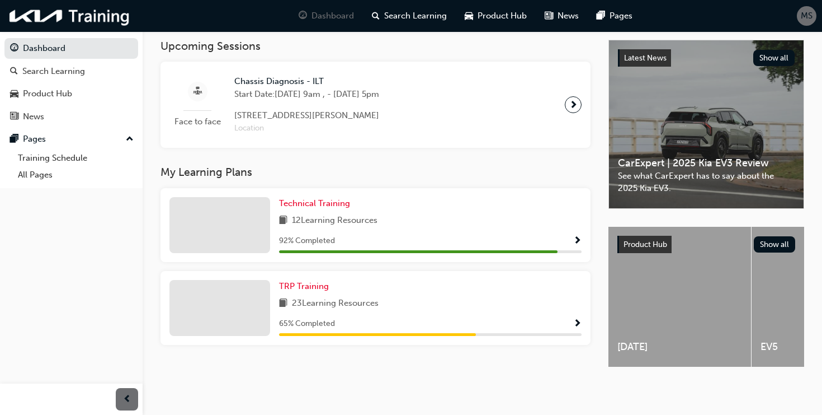
click at [578, 320] on span "Show Progress" at bounding box center [577, 324] width 8 height 10
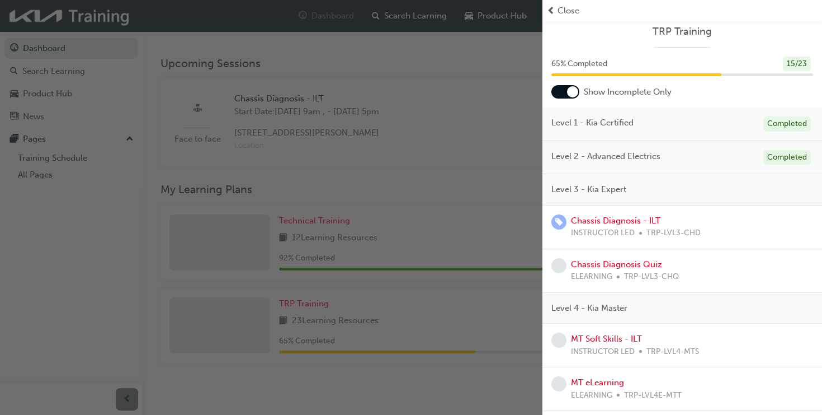
scroll to position [214, 0]
click at [615, 189] on span "Level 3 - Kia Expert" at bounding box center [589, 189] width 75 height 13
click at [573, 88] on div at bounding box center [572, 91] width 11 height 11
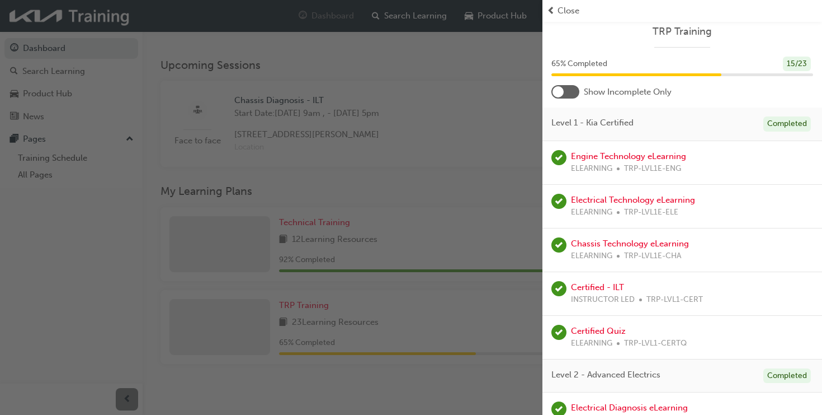
click at [573, 88] on div at bounding box center [566, 91] width 28 height 13
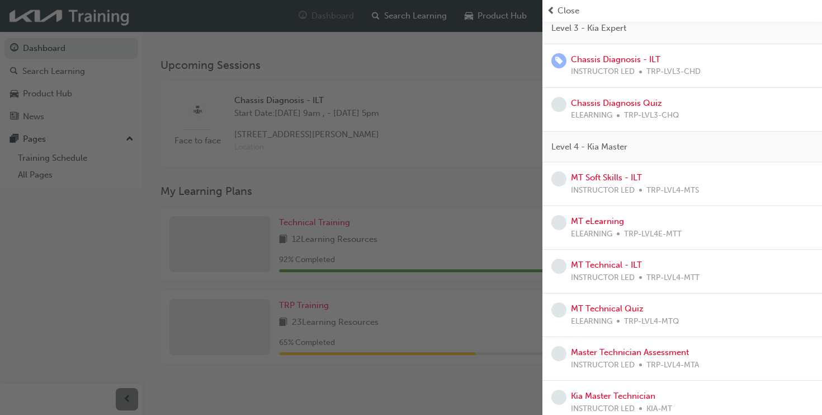
scroll to position [176, 0]
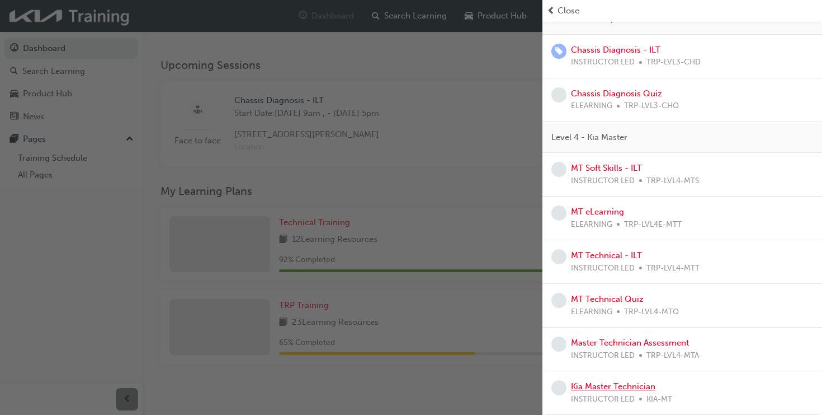
click at [631, 387] on link "Kia Master Technician" at bounding box center [613, 386] width 84 height 10
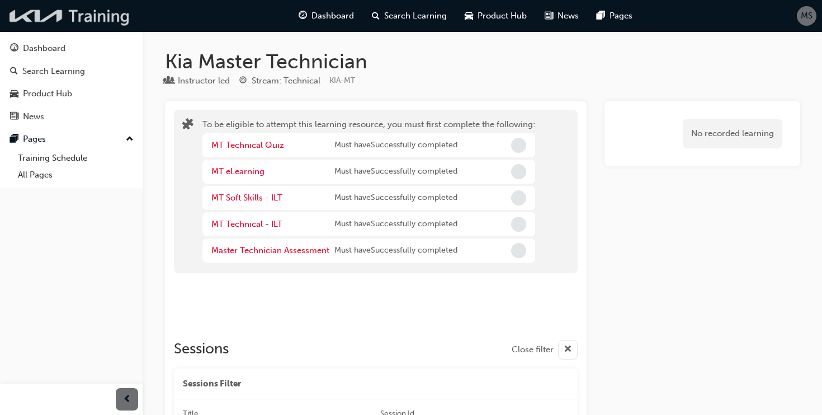
click at [73, 13] on img at bounding box center [70, 15] width 129 height 23
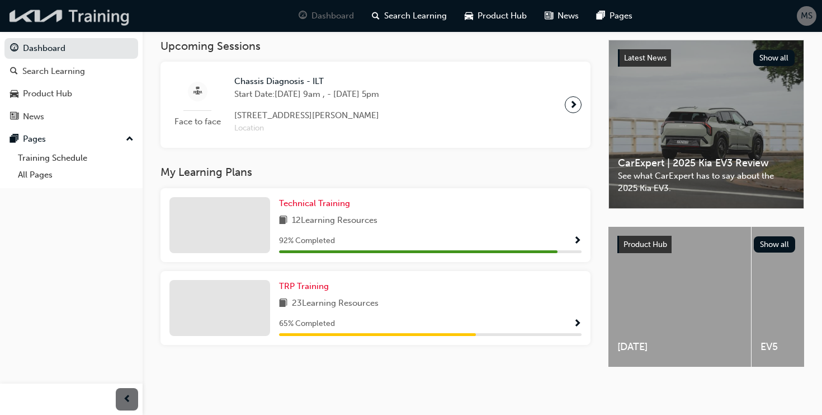
scroll to position [241, 0]
click at [578, 236] on span "Show Progress" at bounding box center [577, 241] width 8 height 10
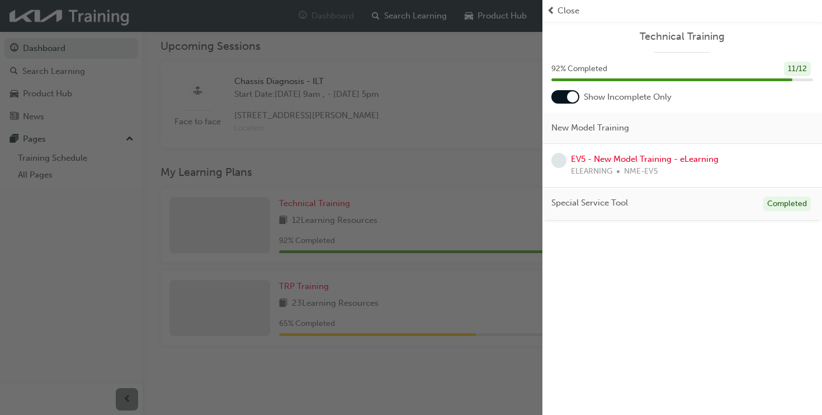
click at [577, 98] on div at bounding box center [572, 96] width 11 height 11
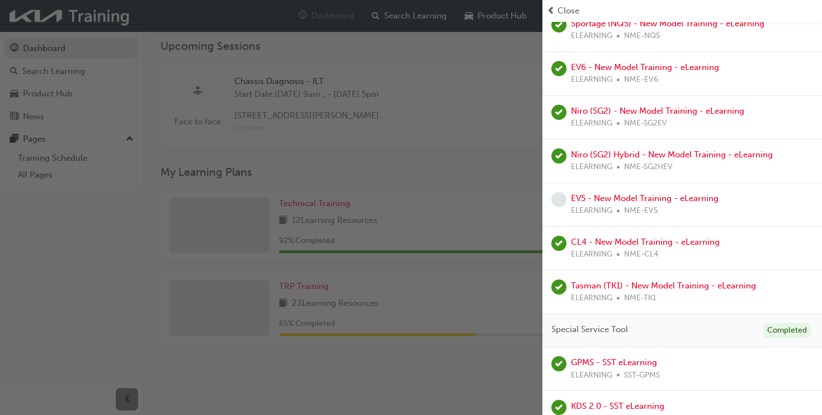
scroll to position [286, 0]
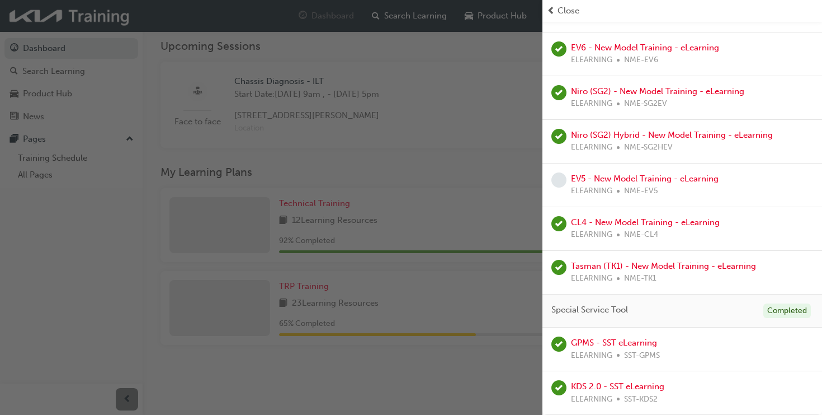
click at [448, 377] on div "button" at bounding box center [271, 207] width 543 height 415
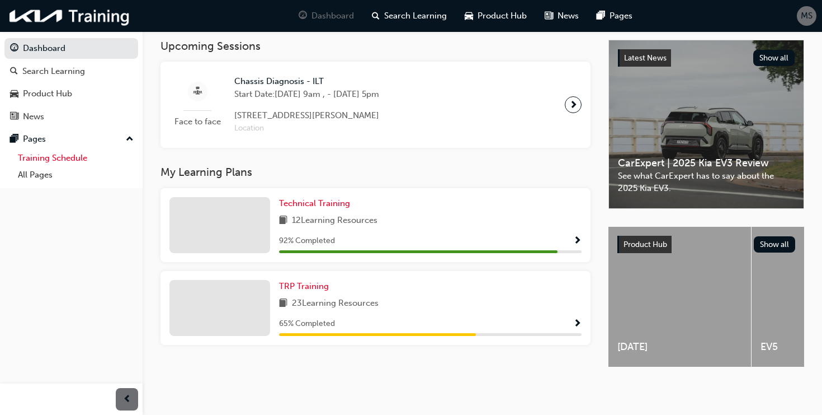
click at [51, 161] on link "Training Schedule" at bounding box center [75, 157] width 125 height 17
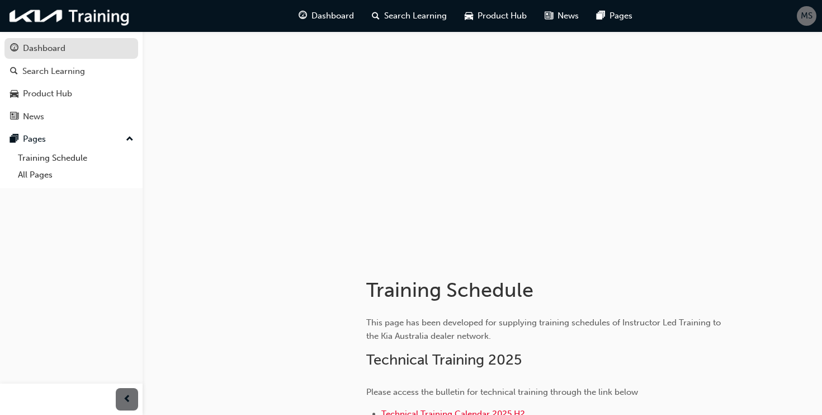
click at [54, 46] on div "Dashboard" at bounding box center [44, 48] width 43 height 13
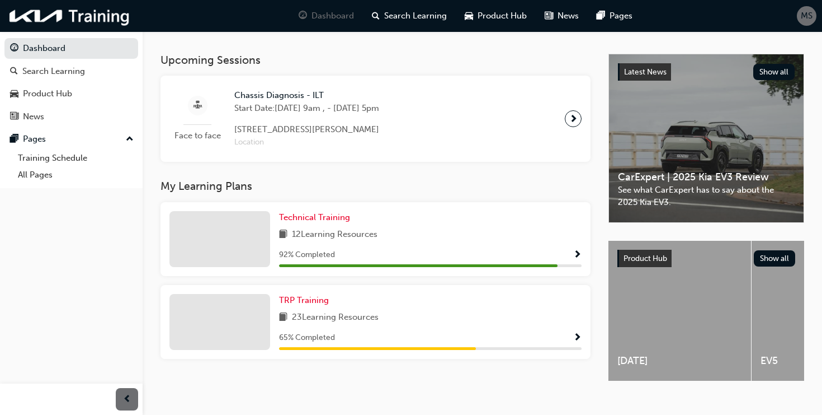
scroll to position [241, 0]
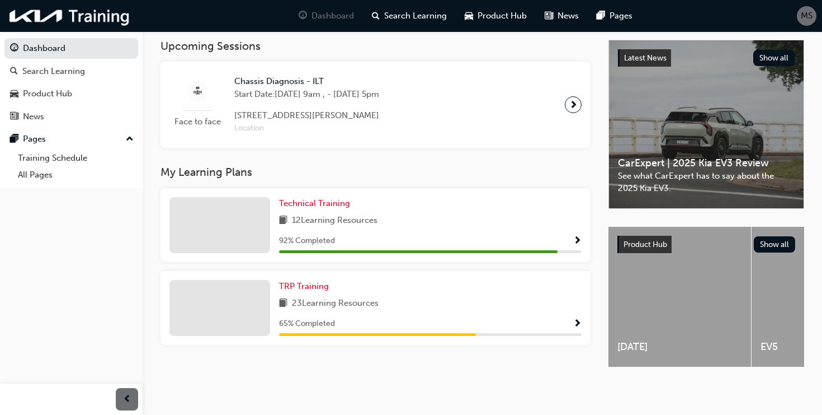
click at [577, 322] on span "Show Progress" at bounding box center [577, 324] width 8 height 10
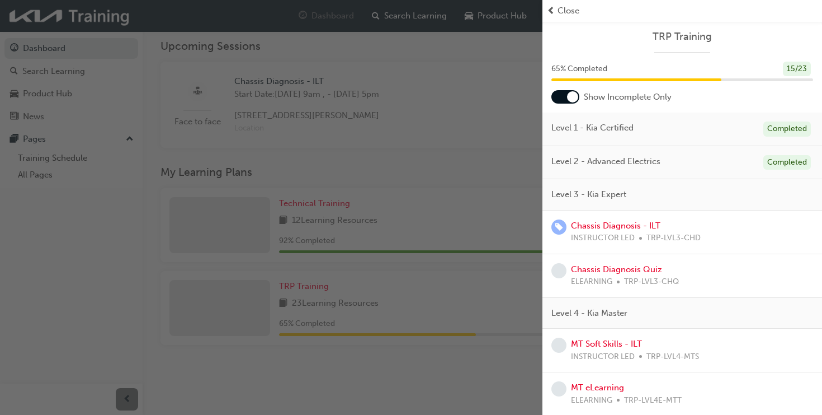
click at [577, 98] on div at bounding box center [572, 96] width 11 height 11
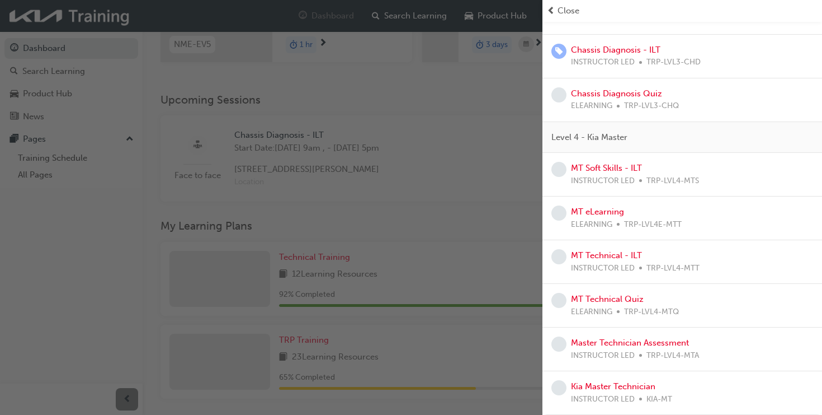
scroll to position [0, 0]
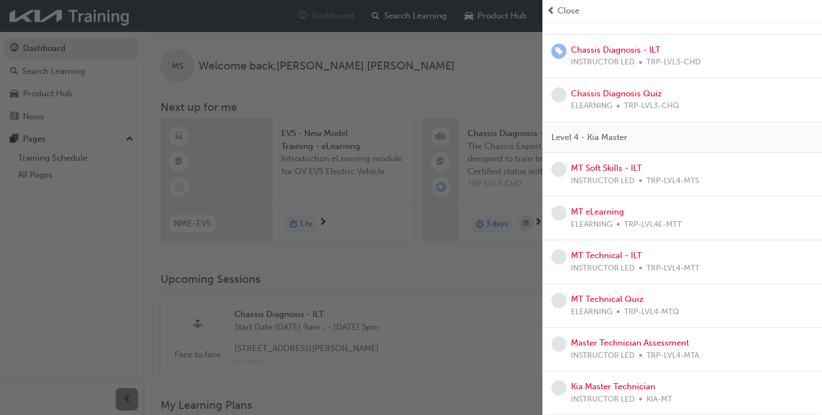
click at [485, 247] on div "button" at bounding box center [271, 207] width 543 height 415
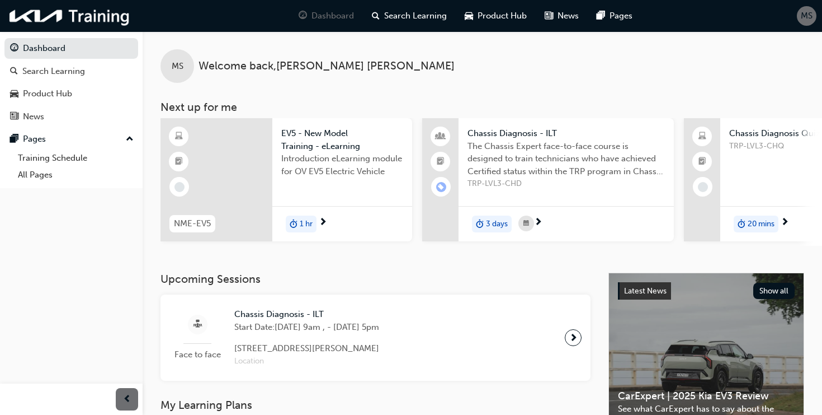
drag, startPoint x: 348, startPoint y: 250, endPoint x: 515, endPoint y: 251, distance: 167.3
click at [516, 252] on div "MS Welcome back , [PERSON_NAME] Next up for me NME-EV5 EV5 - New Model Training…" at bounding box center [483, 151] width 680 height 241
click at [475, 15] on div "Product Hub" at bounding box center [496, 15] width 80 height 23
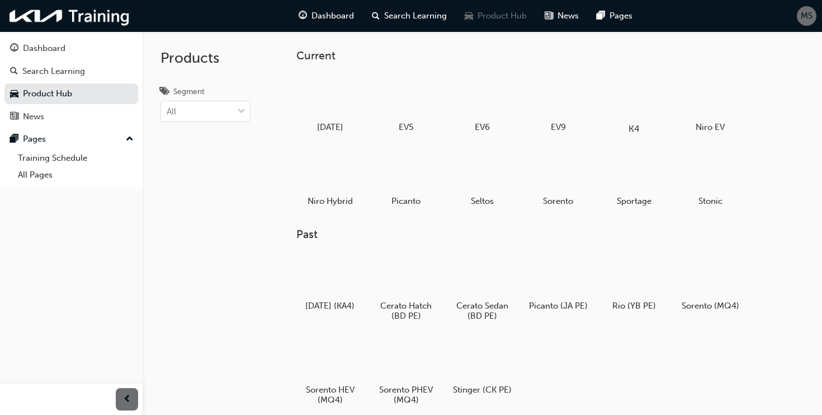
click at [647, 131] on h5 "K4" at bounding box center [634, 128] width 62 height 11
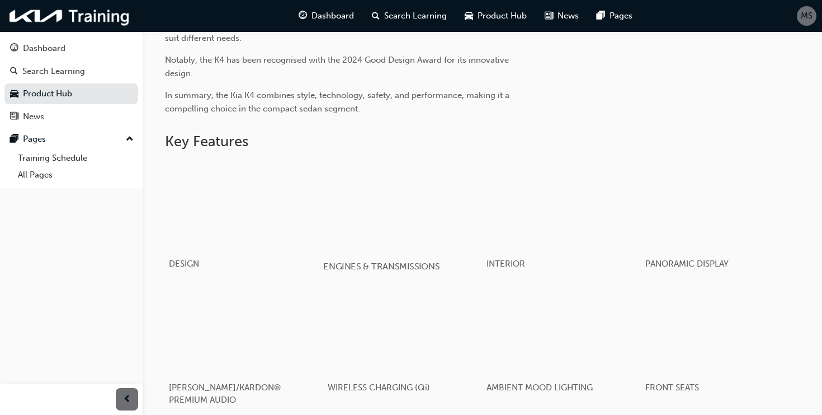
scroll to position [568, 0]
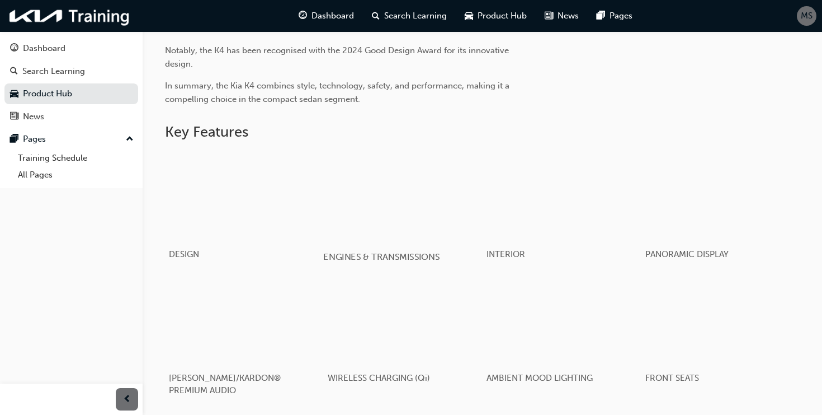
click at [417, 218] on div "button" at bounding box center [402, 196] width 159 height 90
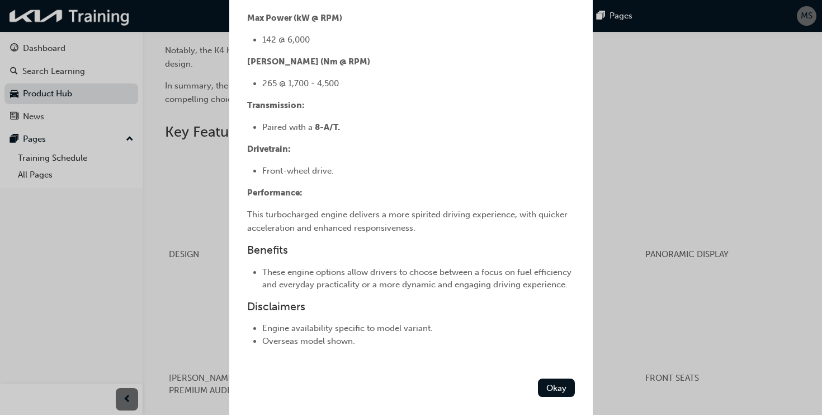
scroll to position [567, 0]
click at [676, 100] on div "ENGINES & TRANSMISSIONS Feature Overview K4 offers two engine options to cater …" at bounding box center [411, 207] width 822 height 415
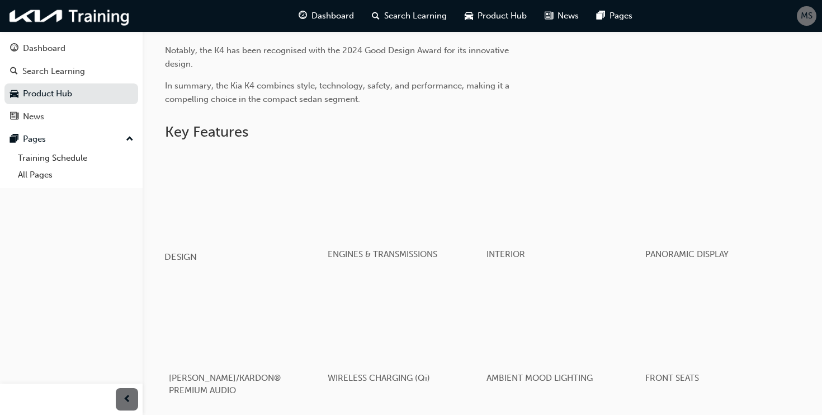
click at [254, 173] on div "button" at bounding box center [243, 196] width 159 height 90
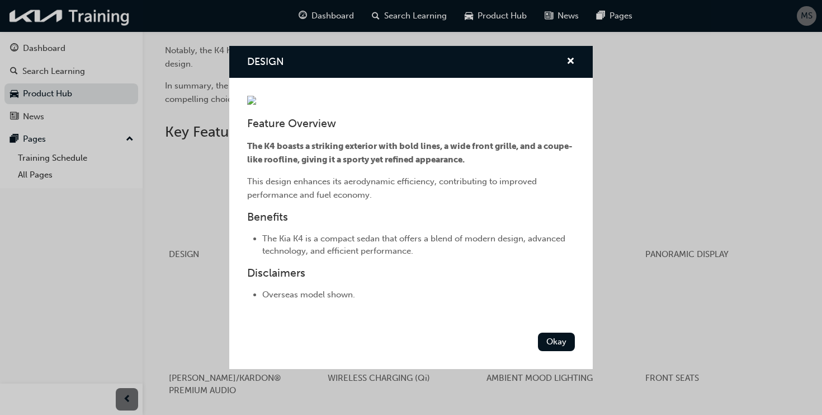
scroll to position [77, 0]
click at [601, 267] on div "DESIGN Feature Overview The K4 boasts a striking exterior with bold lines, a wi…" at bounding box center [411, 207] width 822 height 415
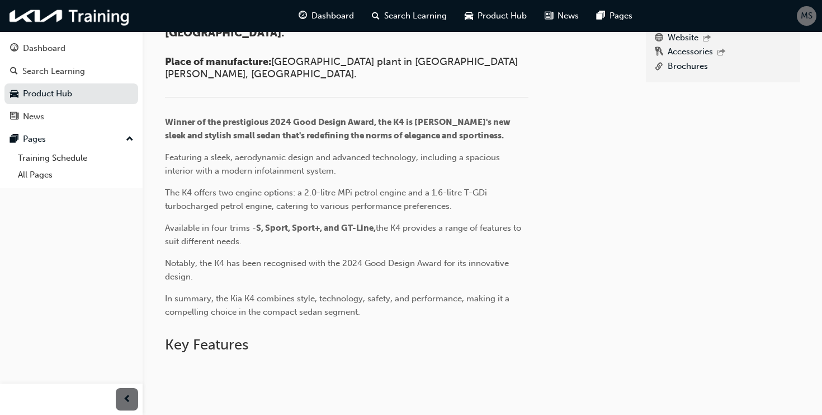
scroll to position [280, 0]
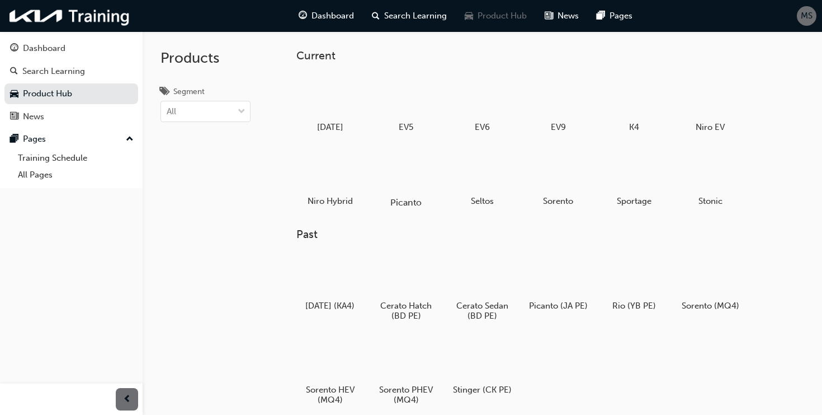
click at [371, 170] on div "Picanto" at bounding box center [405, 177] width 71 height 69
click at [493, 354] on div at bounding box center [482, 358] width 62 height 44
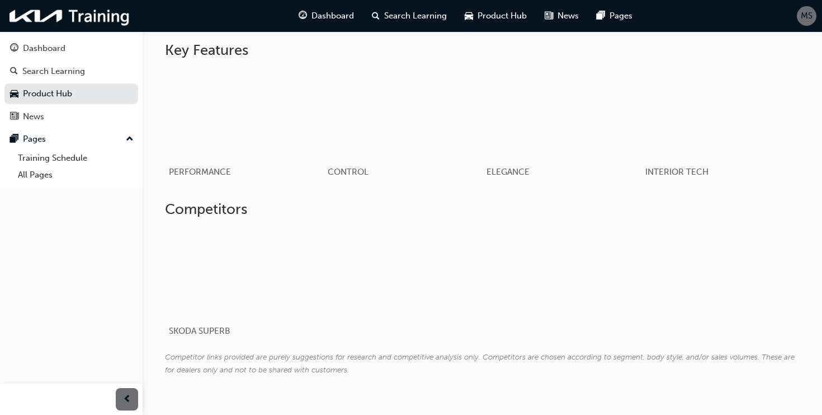
scroll to position [510, 0]
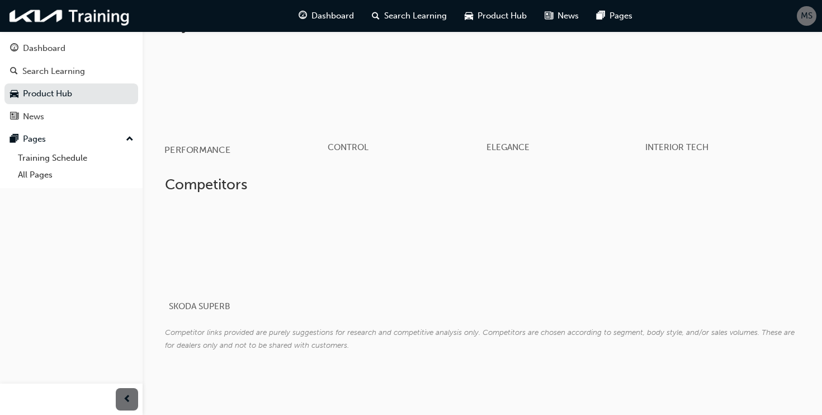
click at [214, 92] on div "button" at bounding box center [243, 89] width 159 height 90
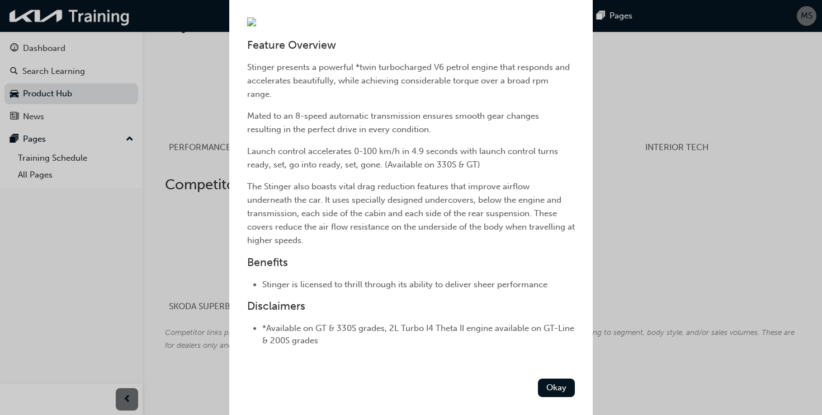
scroll to position [167, 0]
click at [707, 213] on div "PERFORMANCE Feature Overview Stinger presents a powerful *twin turbocharged V6 …" at bounding box center [411, 207] width 822 height 415
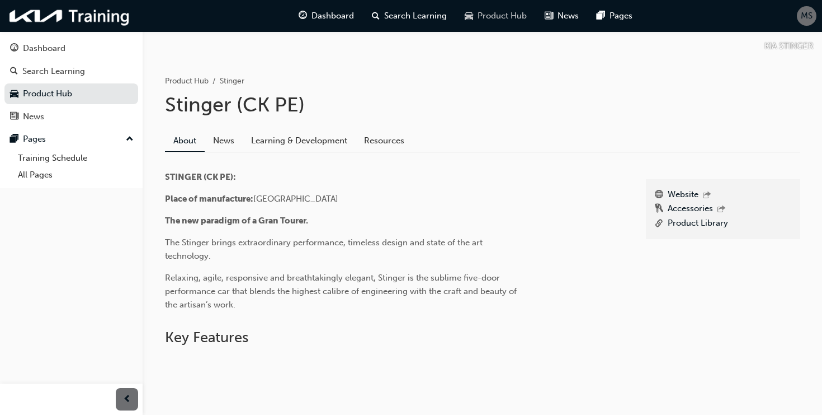
scroll to position [183, 0]
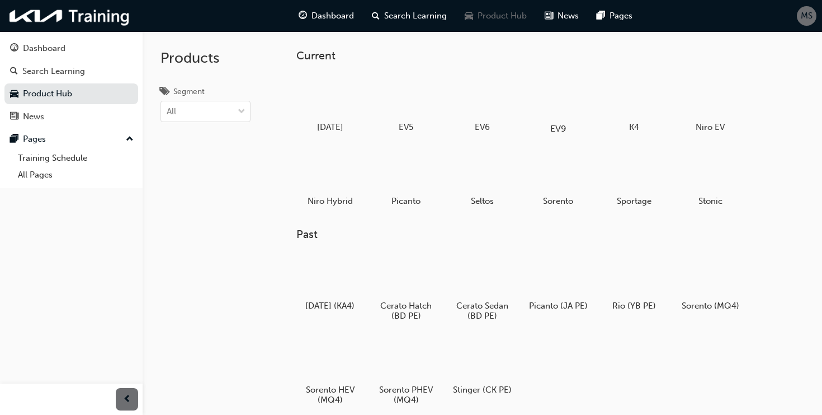
click at [559, 108] on div at bounding box center [558, 96] width 62 height 45
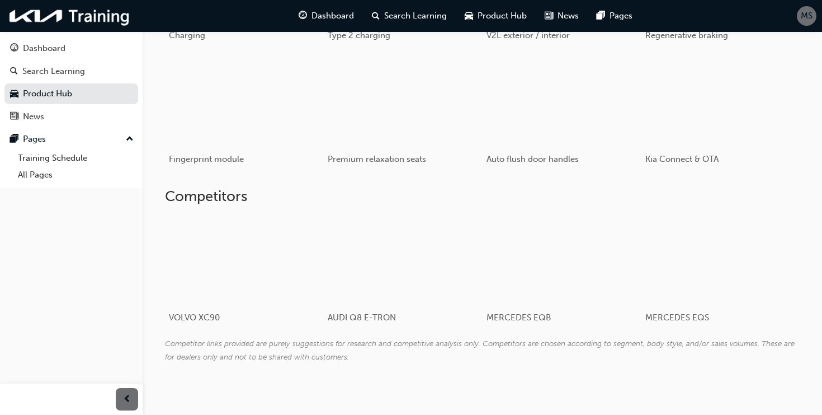
scroll to position [787, 0]
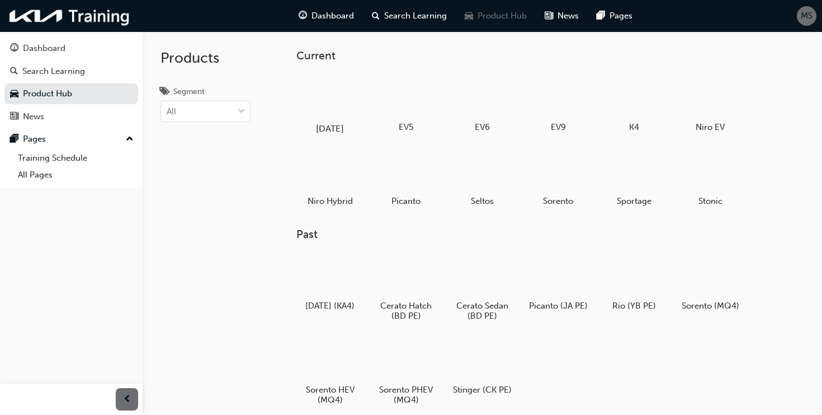
click at [331, 99] on div at bounding box center [330, 96] width 62 height 45
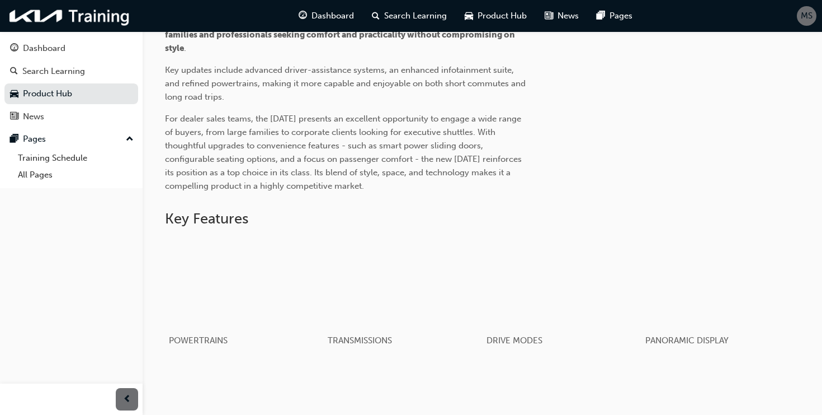
scroll to position [411, 0]
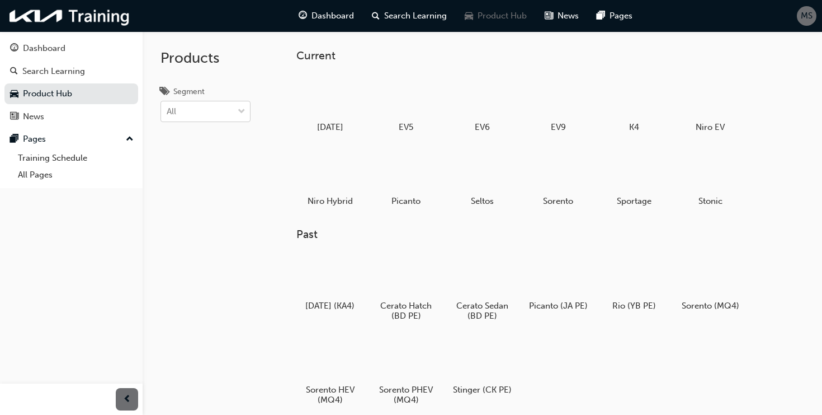
click at [239, 112] on span "down-icon" at bounding box center [242, 112] width 8 height 15
click at [168, 112] on input "Segment All" at bounding box center [167, 111] width 1 height 10
click at [239, 112] on span "down-icon" at bounding box center [242, 112] width 8 height 15
click at [168, 112] on input "Segment 0 results available. Select is focused ,type to refine list, press Down…" at bounding box center [167, 111] width 1 height 10
click at [464, 174] on div at bounding box center [482, 170] width 62 height 45
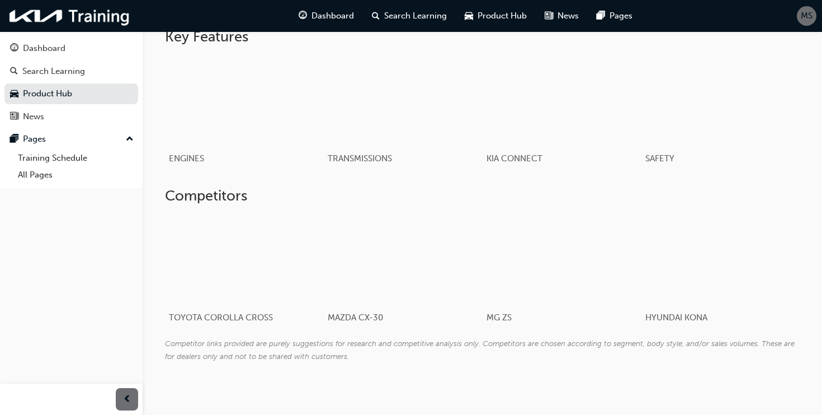
scroll to position [514, 0]
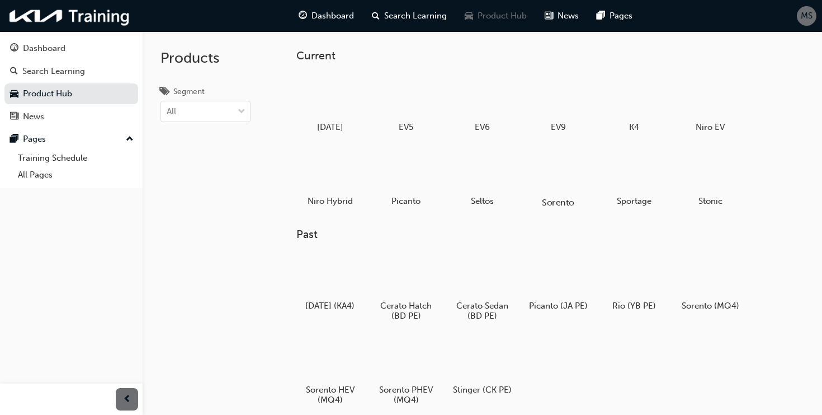
click at [561, 185] on div at bounding box center [558, 170] width 62 height 45
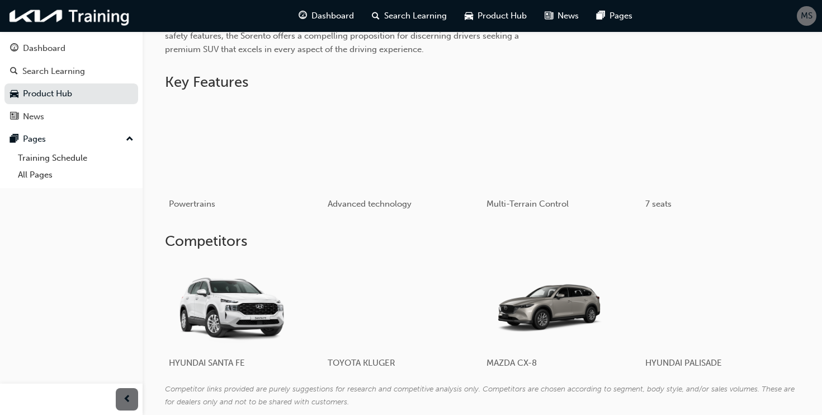
scroll to position [502, 0]
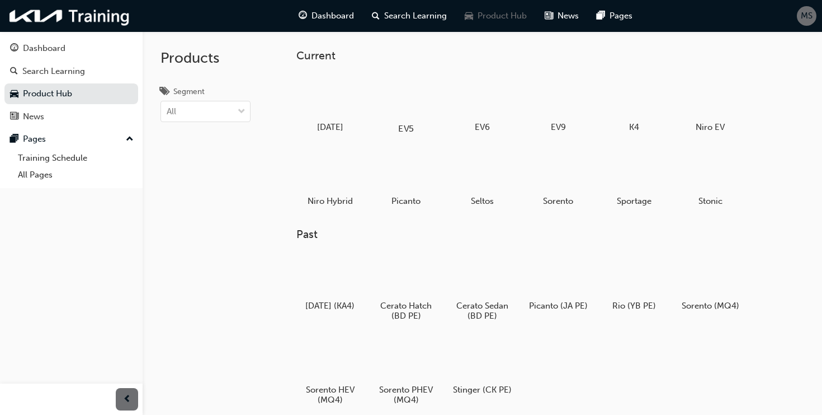
click at [415, 106] on div at bounding box center [406, 96] width 62 height 45
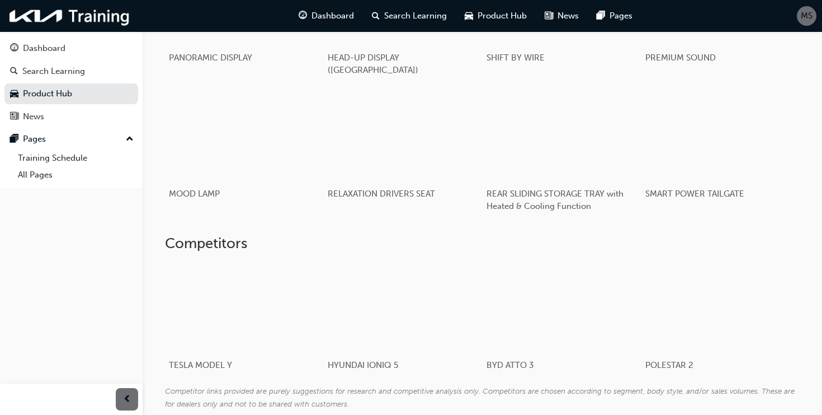
scroll to position [906, 0]
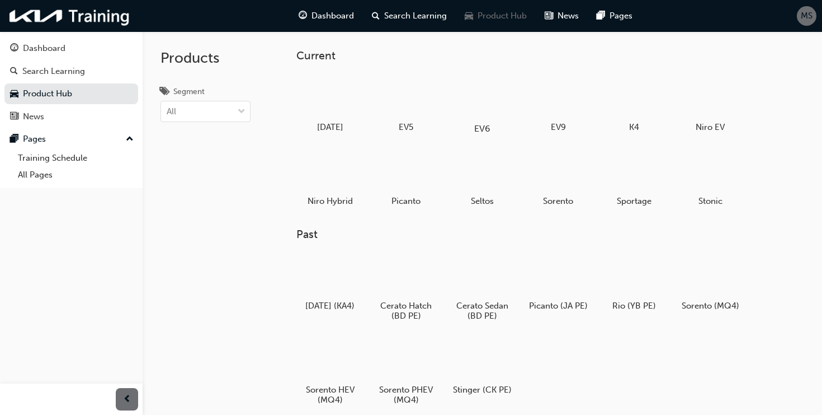
click at [500, 108] on div at bounding box center [482, 96] width 62 height 45
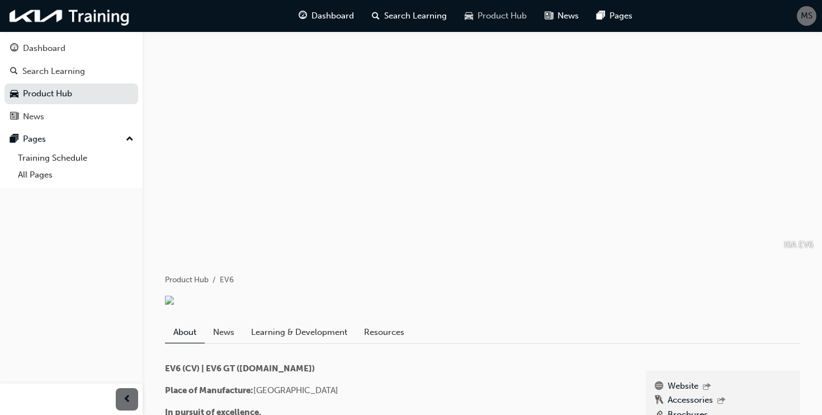
click at [502, 22] on div "Product Hub" at bounding box center [496, 15] width 80 height 23
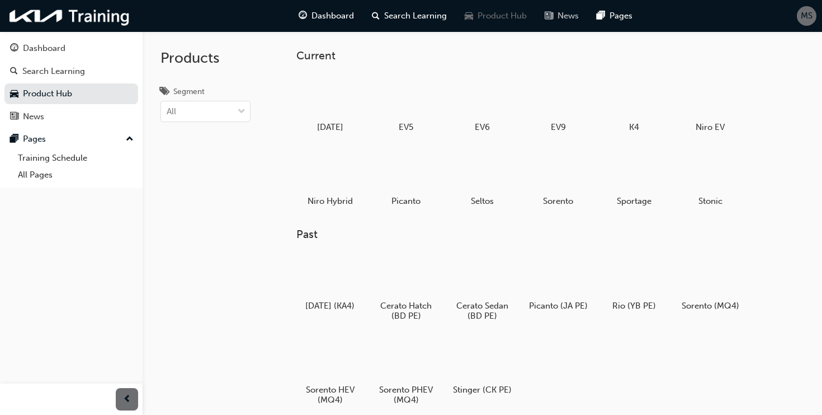
click at [556, 20] on div "News" at bounding box center [562, 15] width 52 height 23
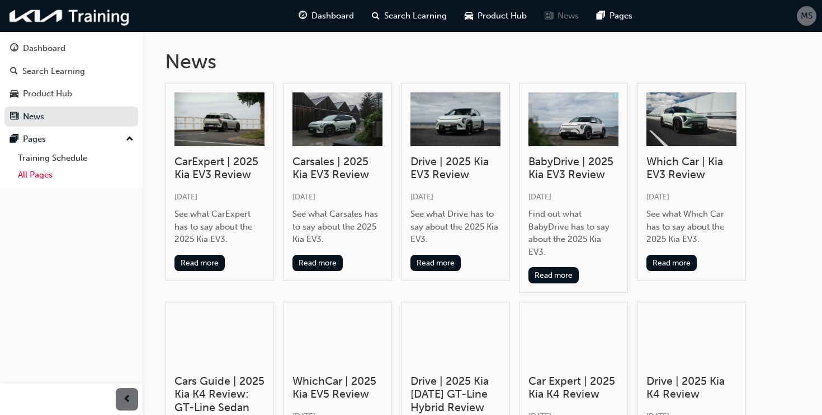
click at [73, 176] on link "All Pages" at bounding box center [75, 174] width 125 height 17
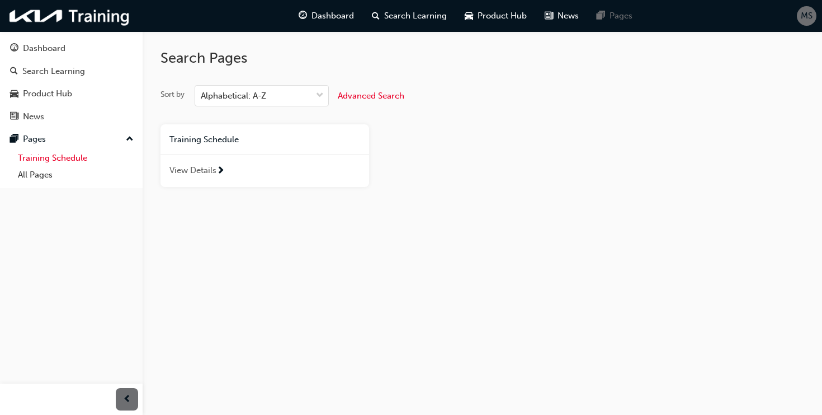
click at [48, 162] on link "Training Schedule" at bounding box center [75, 157] width 125 height 17
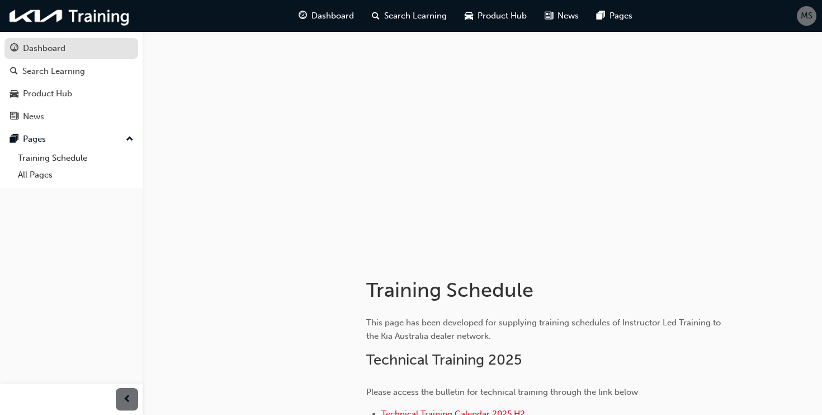
click at [42, 54] on div "Dashboard" at bounding box center [44, 48] width 43 height 13
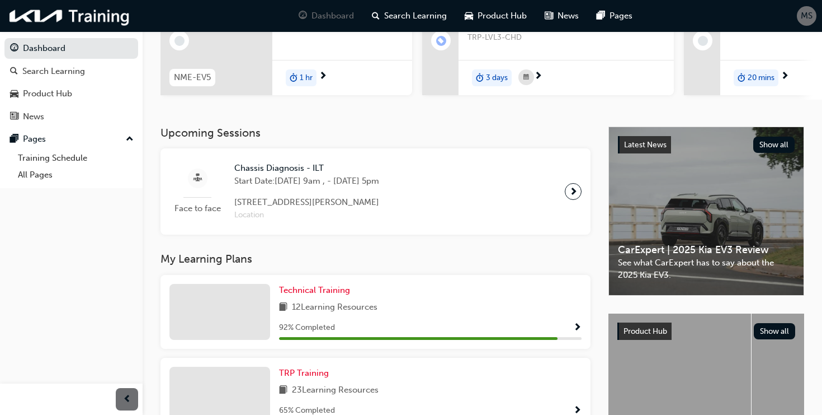
scroll to position [241, 0]
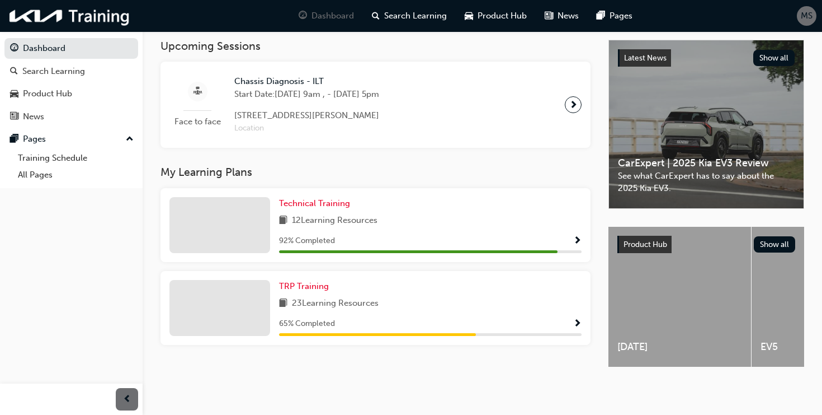
click at [579, 320] on span "Show Progress" at bounding box center [577, 324] width 8 height 10
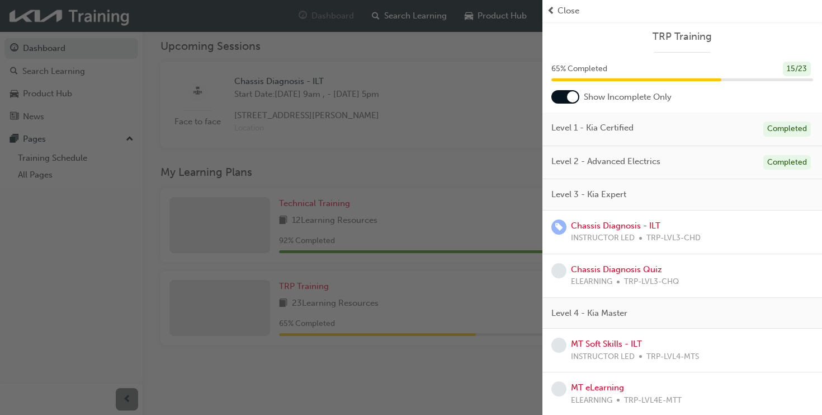
click at [566, 102] on div at bounding box center [566, 96] width 28 height 13
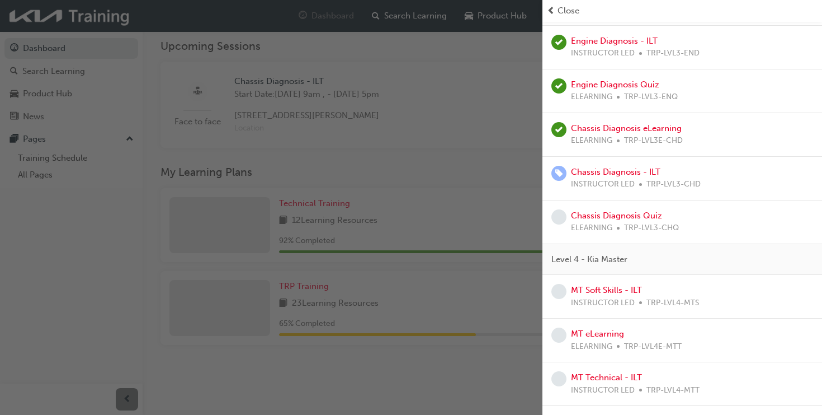
scroll to position [830, 0]
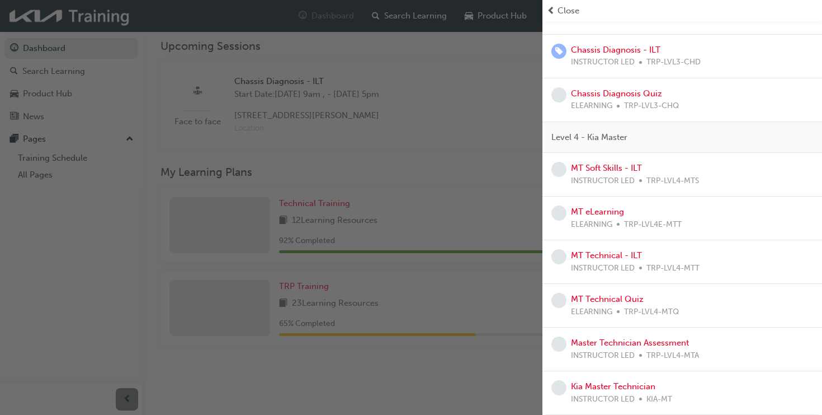
click at [476, 185] on div "button" at bounding box center [271, 207] width 543 height 415
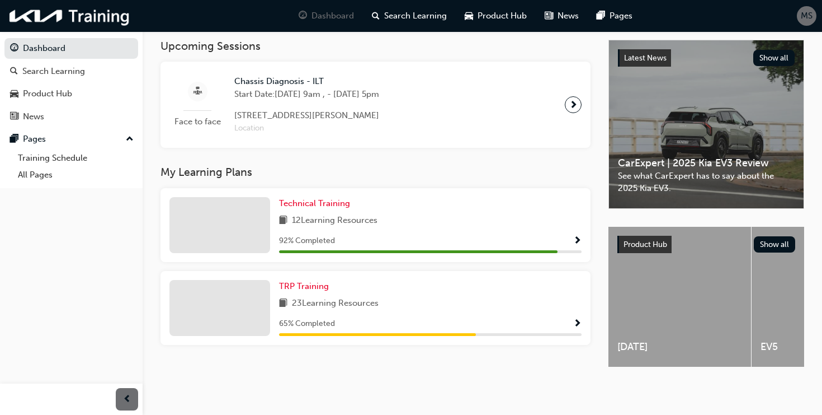
click at [501, 208] on div "Technical Training 12 Learning Resources 92 % Completed" at bounding box center [430, 225] width 303 height 56
click at [580, 236] on span "Show Progress" at bounding box center [577, 241] width 8 height 10
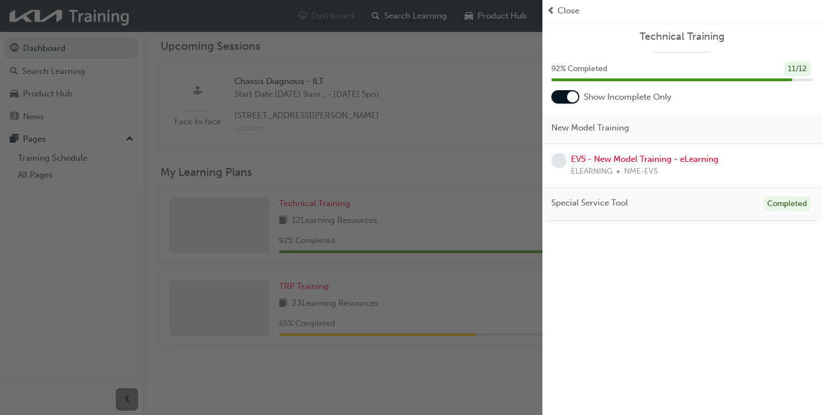
click at [573, 96] on div at bounding box center [572, 96] width 11 height 11
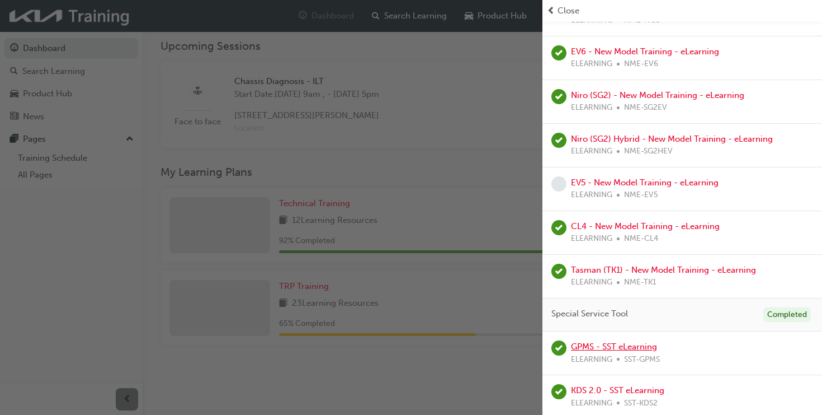
scroll to position [286, 0]
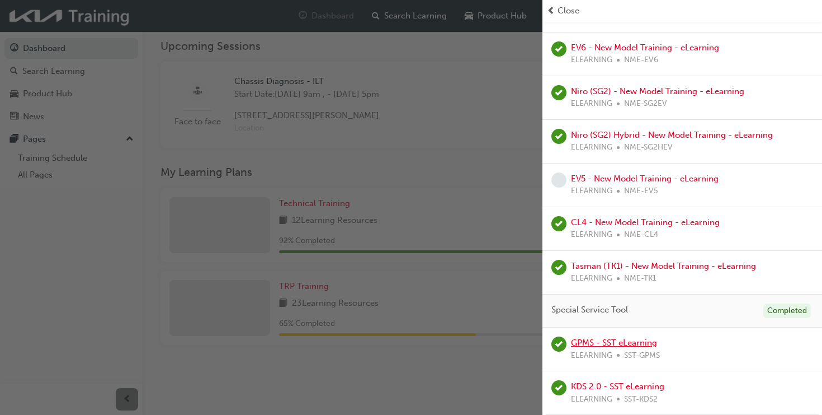
click at [641, 338] on link "GPMS - SST eLearning" at bounding box center [614, 342] width 86 height 10
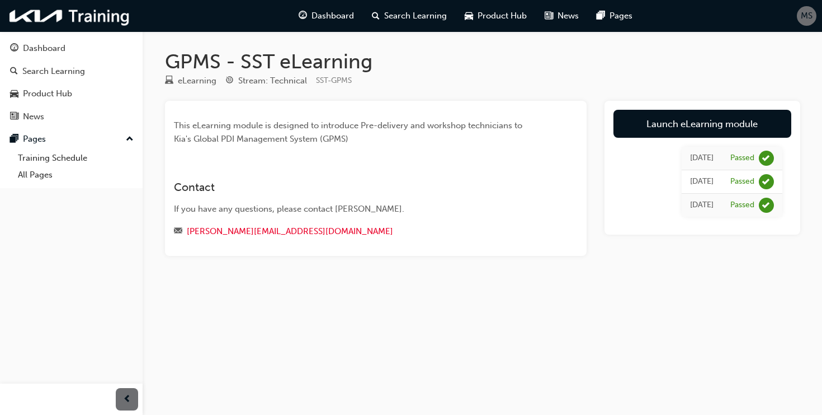
scroll to position [14, 0]
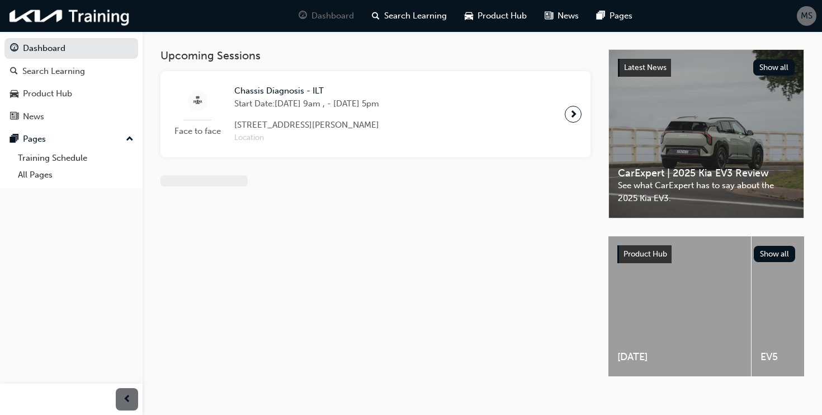
scroll to position [14, 0]
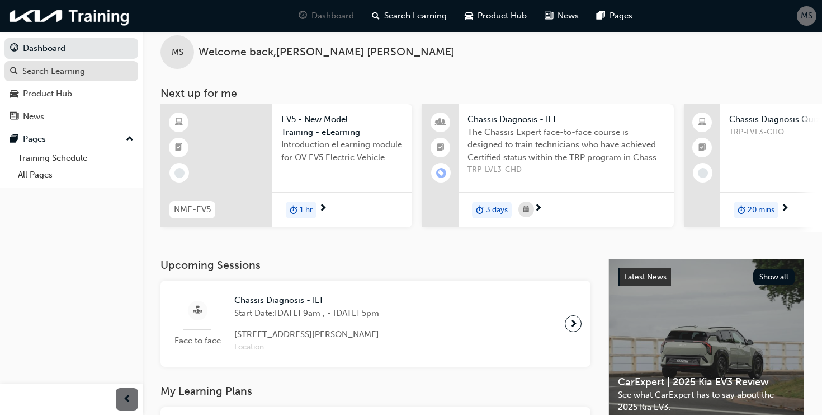
click at [76, 78] on link "Search Learning" at bounding box center [71, 71] width 134 height 21
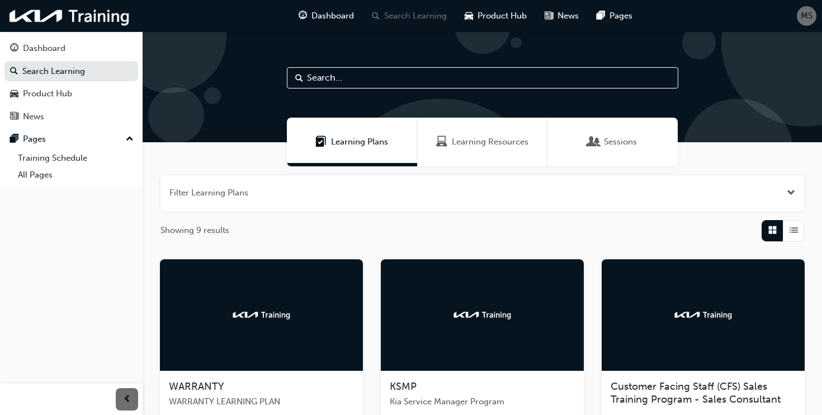
click at [491, 146] on span "Learning Resources" at bounding box center [490, 141] width 77 height 13
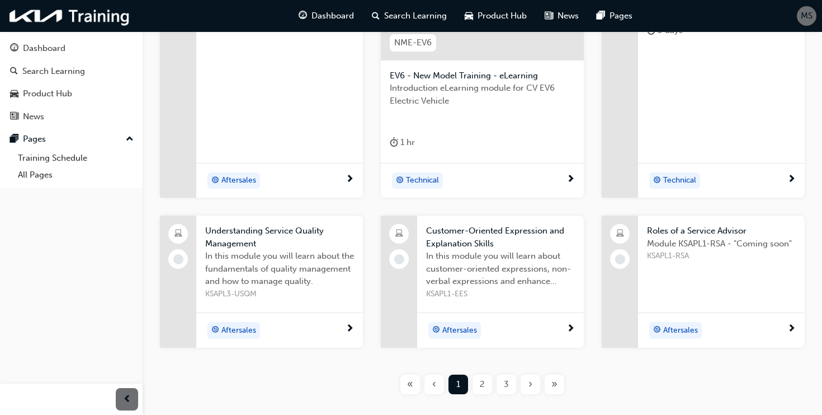
scroll to position [379, 0]
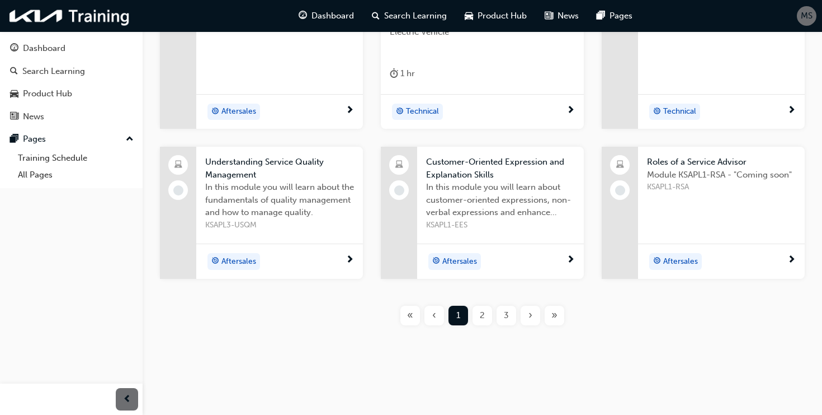
click at [486, 314] on div "2" at bounding box center [483, 315] width 20 height 20
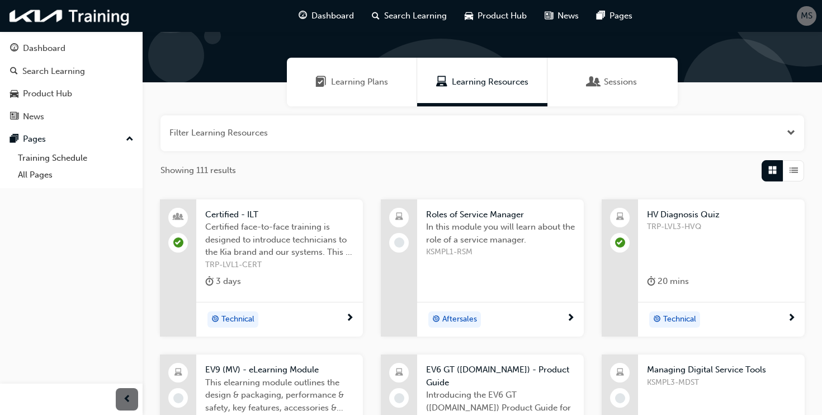
scroll to position [57, 0]
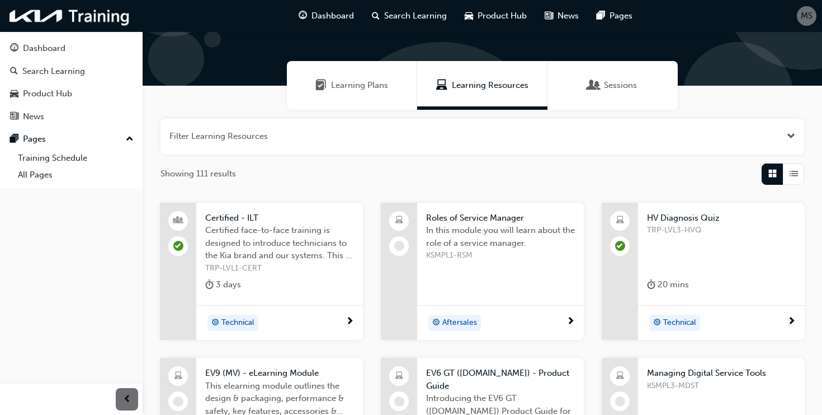
click at [703, 128] on button "button" at bounding box center [483, 137] width 644 height 36
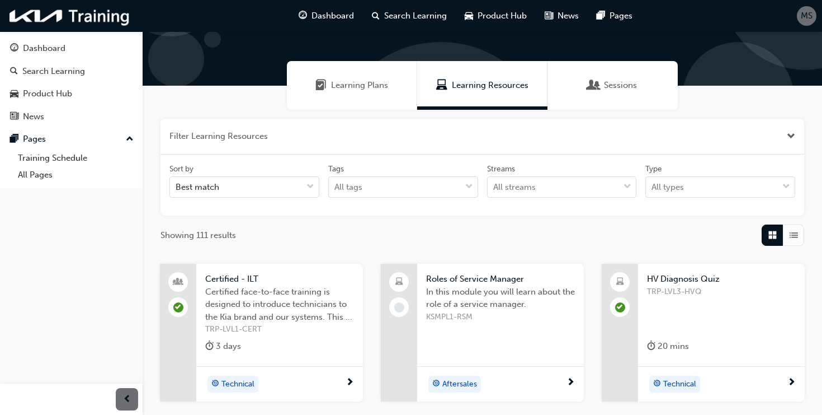
click at [703, 128] on button "button" at bounding box center [483, 137] width 644 height 36
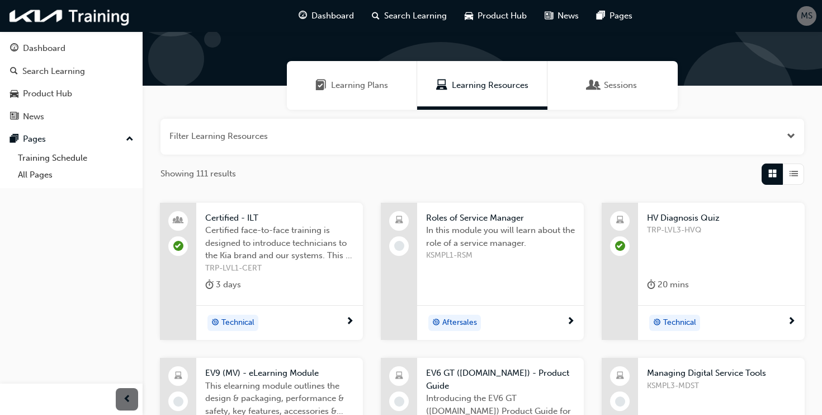
click at [800, 171] on div "button" at bounding box center [793, 173] width 21 height 21
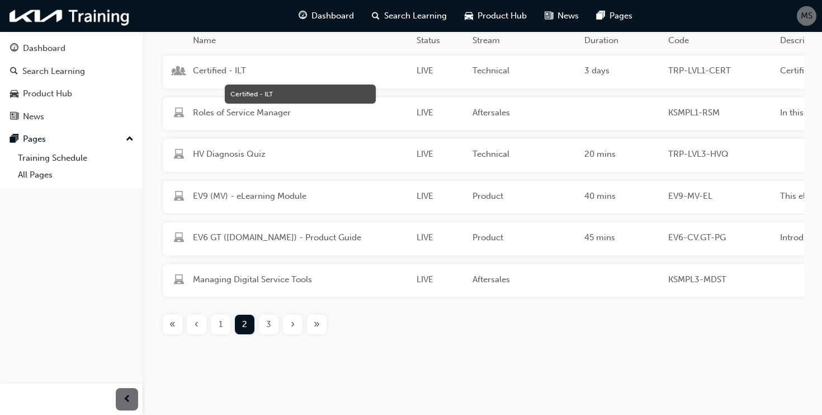
scroll to position [235, 0]
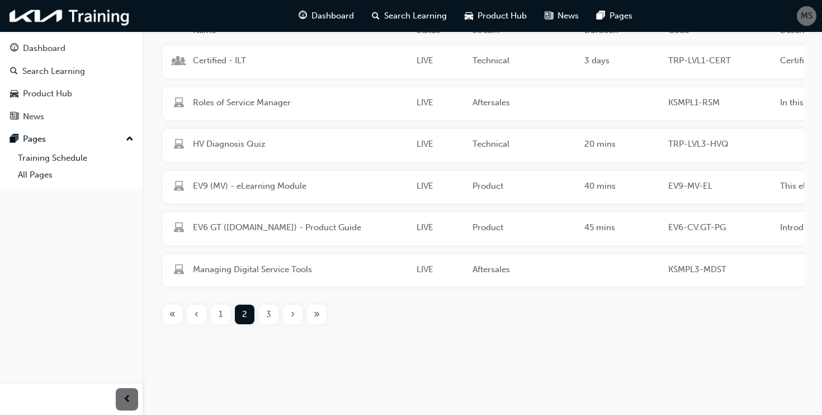
click at [271, 316] on div "3" at bounding box center [269, 314] width 20 height 20
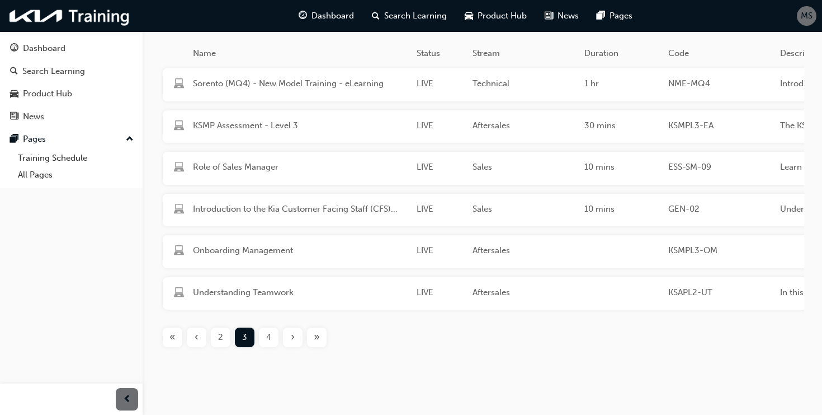
scroll to position [192, 0]
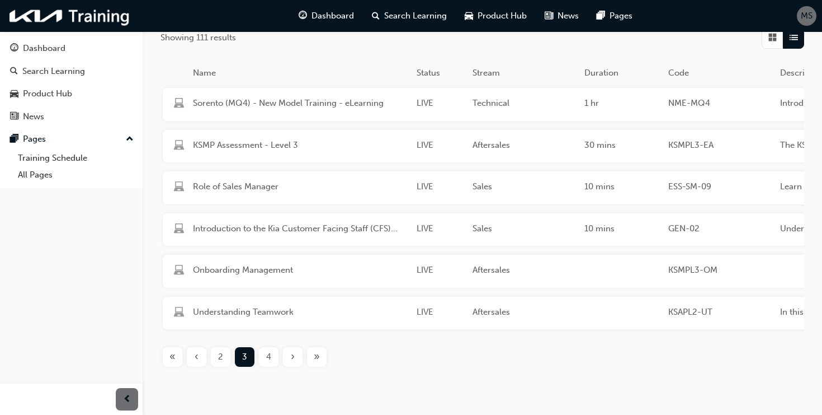
click at [272, 355] on div "4" at bounding box center [269, 357] width 20 height 20
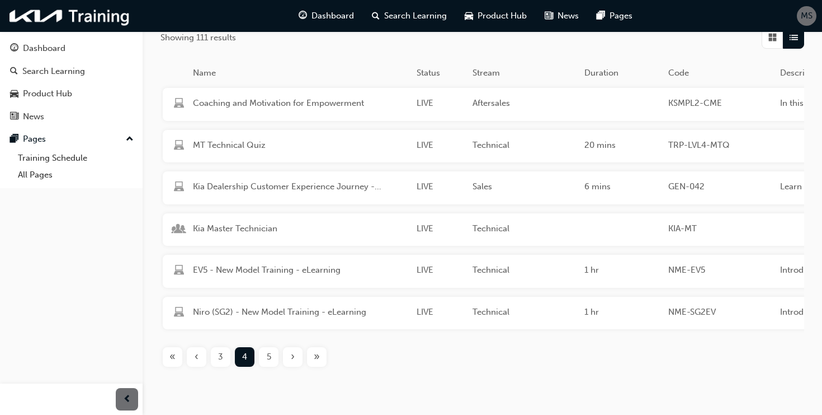
click at [270, 360] on span "5" at bounding box center [269, 356] width 4 height 13
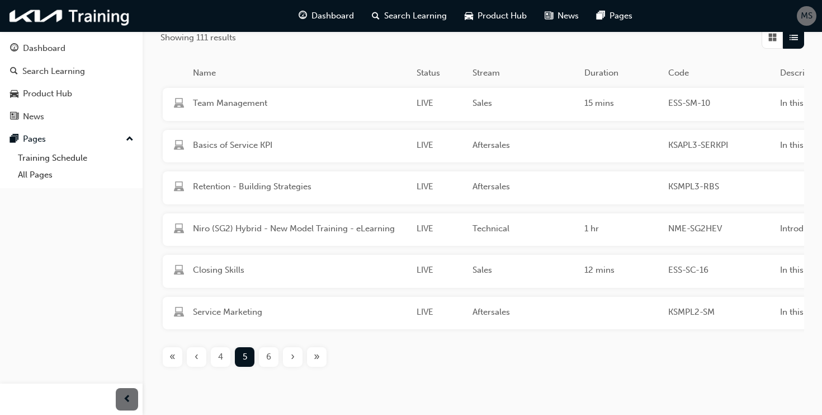
click at [180, 360] on div "«" at bounding box center [173, 357] width 20 height 20
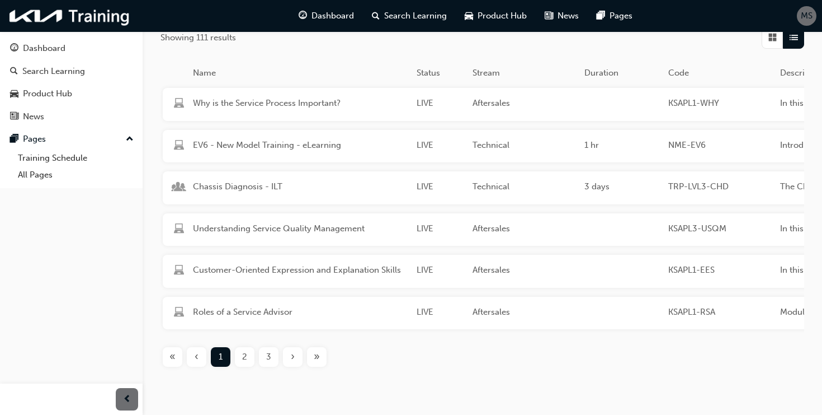
click at [768, 43] on div "button" at bounding box center [772, 37] width 21 height 21
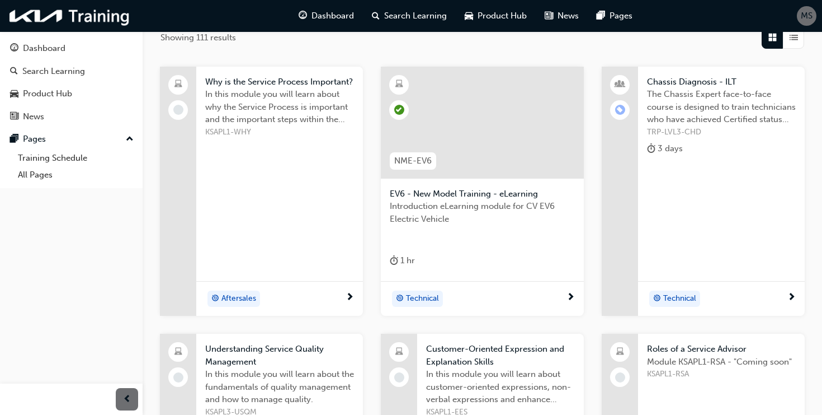
click at [790, 40] on span "List" at bounding box center [794, 37] width 8 height 13
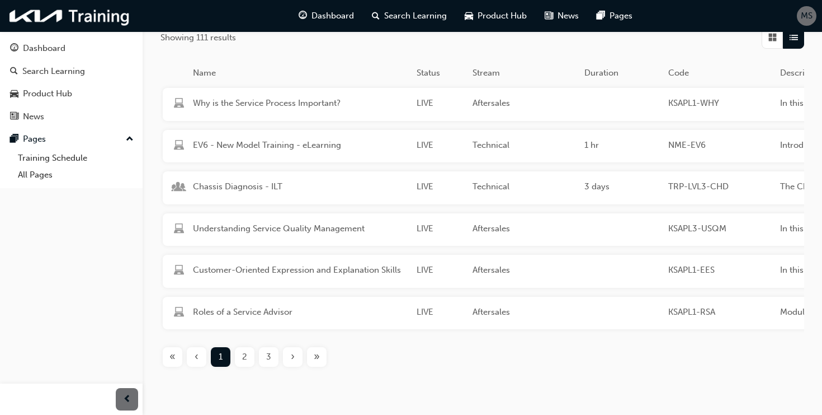
click at [775, 43] on span "Grid" at bounding box center [773, 37] width 8 height 13
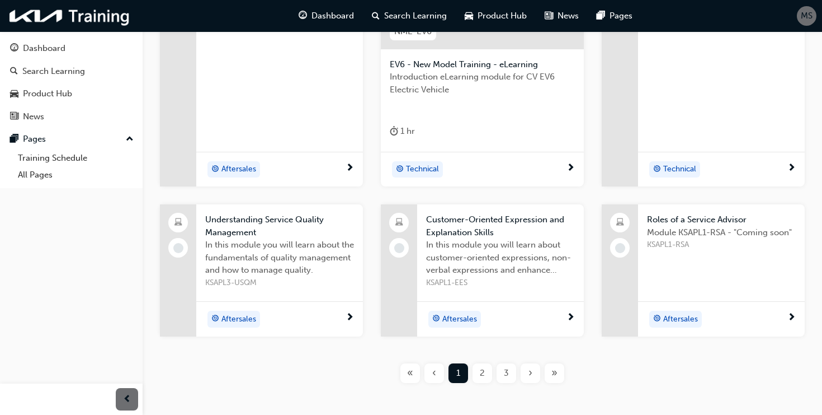
scroll to position [379, 0]
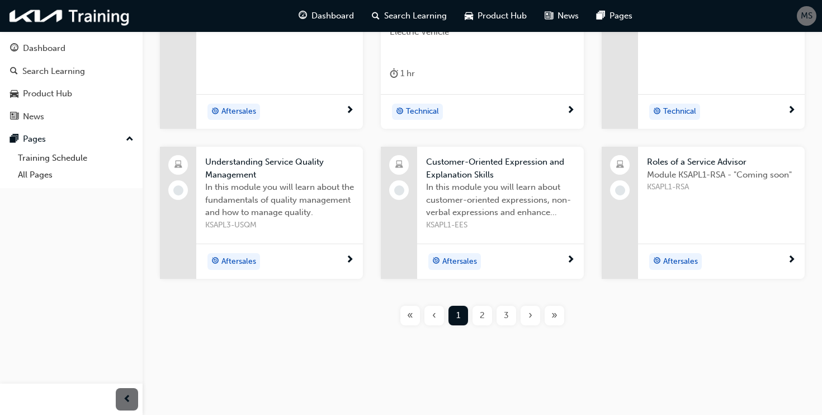
click at [479, 321] on div "2" at bounding box center [483, 315] width 20 height 20
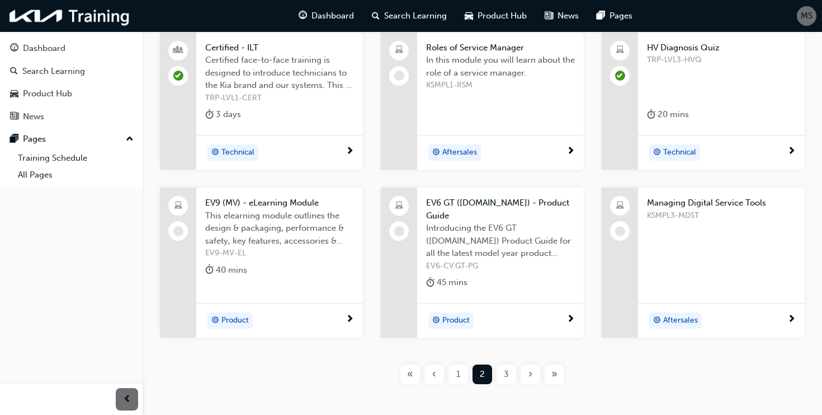
scroll to position [229, 0]
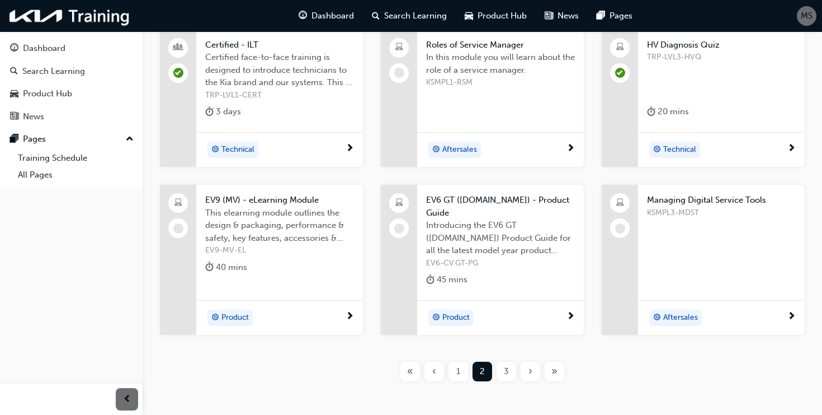
click at [506, 365] on span "3" at bounding box center [506, 371] width 5 height 13
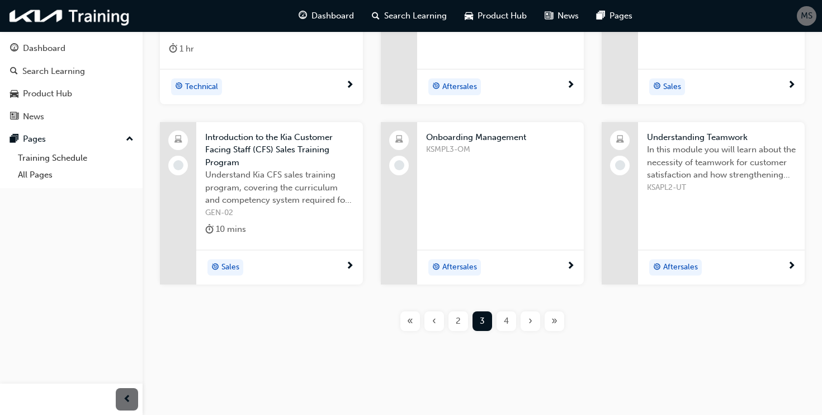
click at [508, 314] on span "4" at bounding box center [506, 320] width 5 height 13
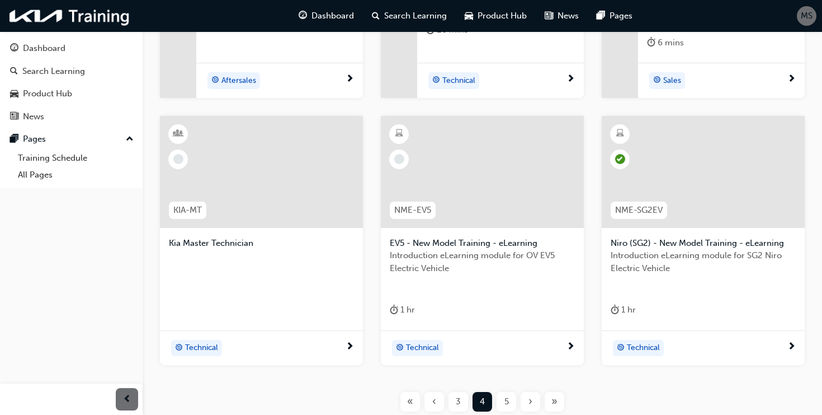
scroll to position [324, 0]
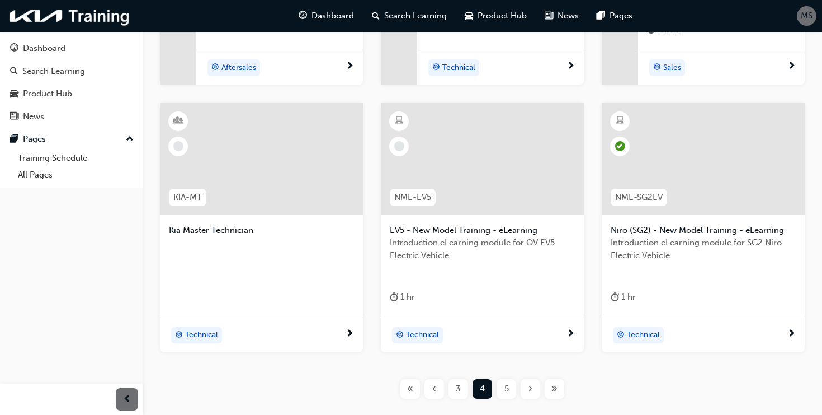
click at [510, 390] on div "5" at bounding box center [507, 389] width 20 height 20
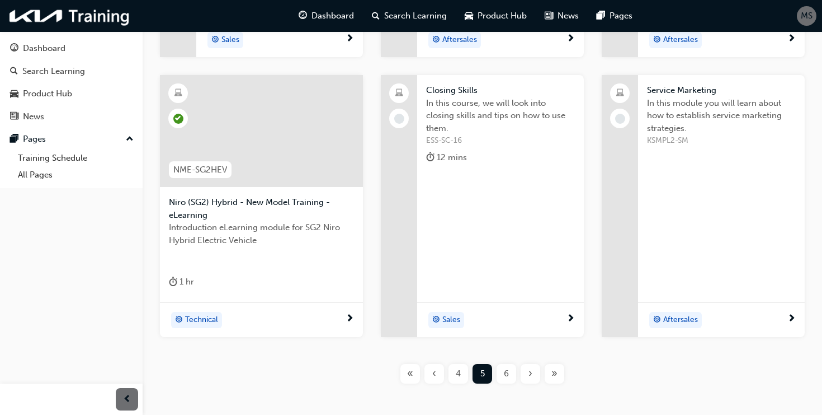
scroll to position [340, 0]
click at [508, 380] on div "6" at bounding box center [507, 373] width 20 height 20
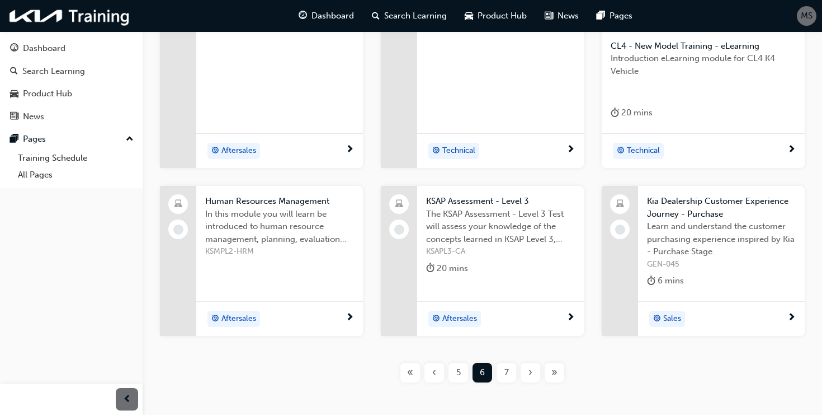
scroll to position [341, 0]
click at [506, 375] on span "7" at bounding box center [507, 371] width 4 height 13
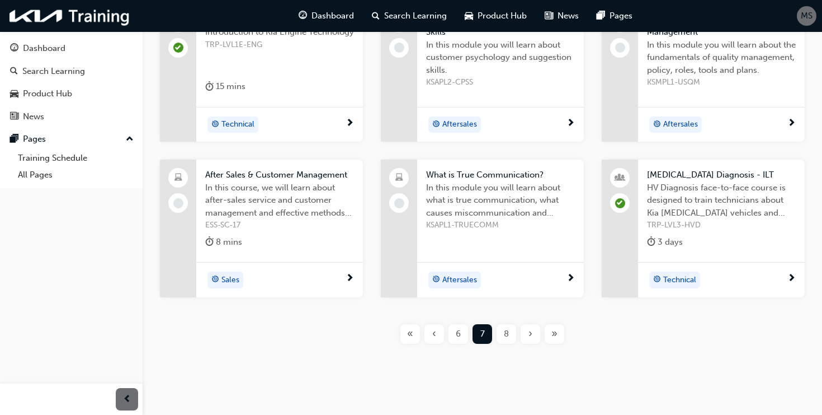
scroll to position [258, 0]
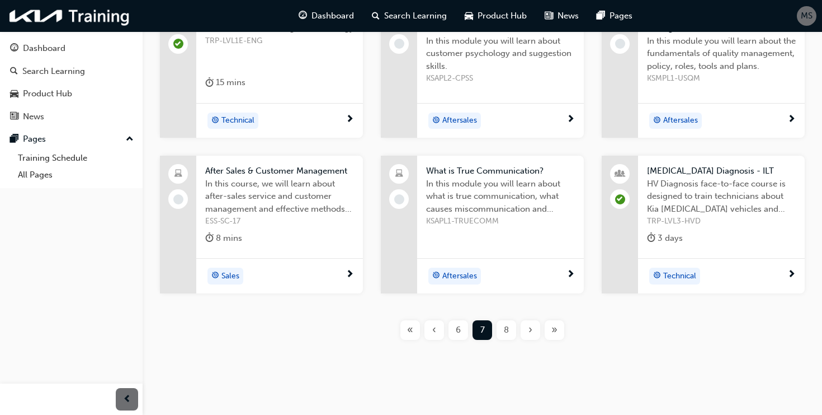
click at [505, 327] on span "8" at bounding box center [506, 329] width 5 height 13
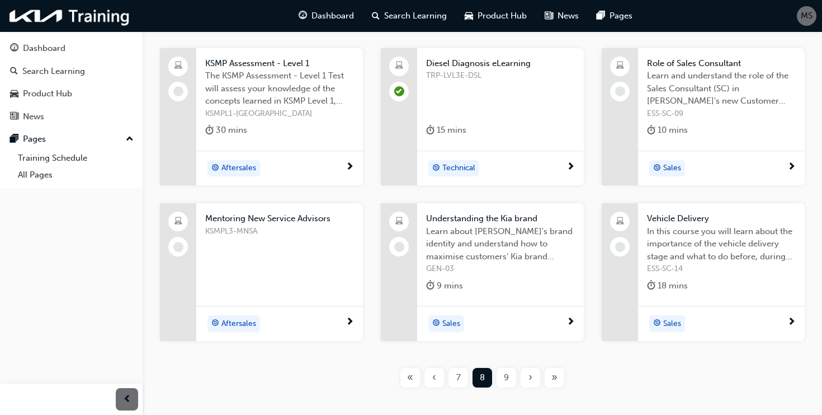
scroll to position [212, 0]
click at [511, 373] on div "9" at bounding box center [507, 376] width 20 height 20
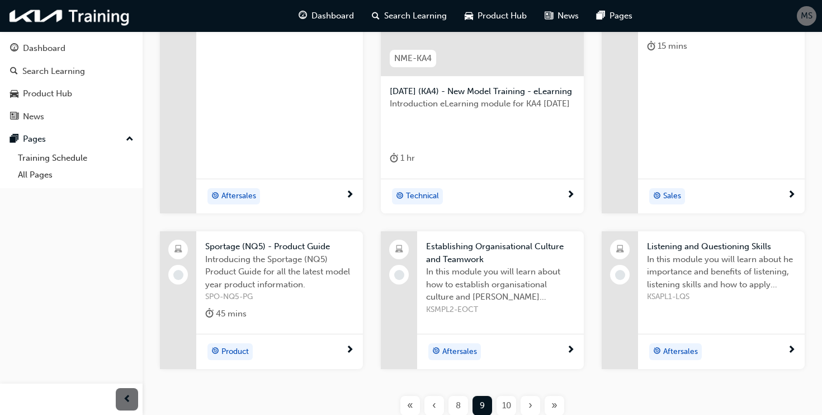
scroll to position [301, 0]
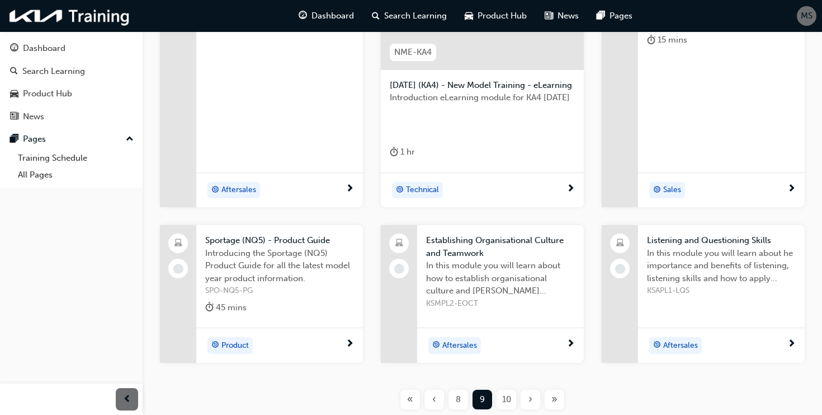
click at [508, 406] on span "10" at bounding box center [506, 399] width 9 height 13
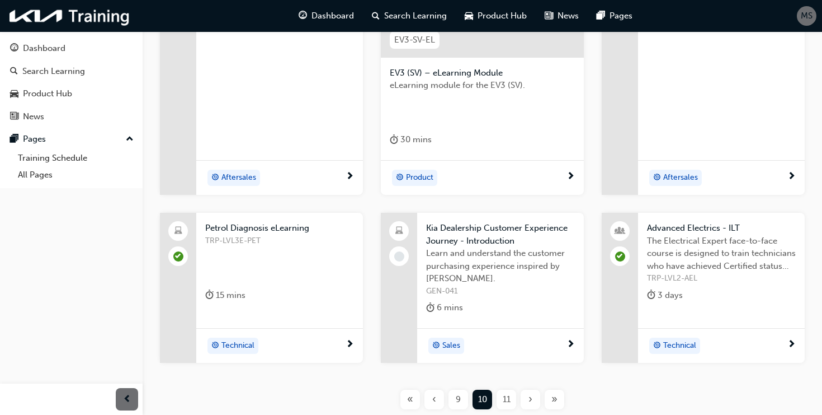
click at [506, 402] on span "11" at bounding box center [507, 399] width 8 height 13
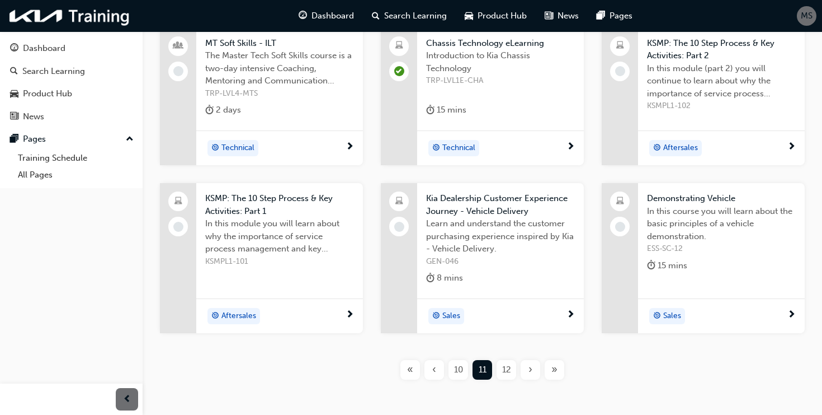
scroll to position [251, 0]
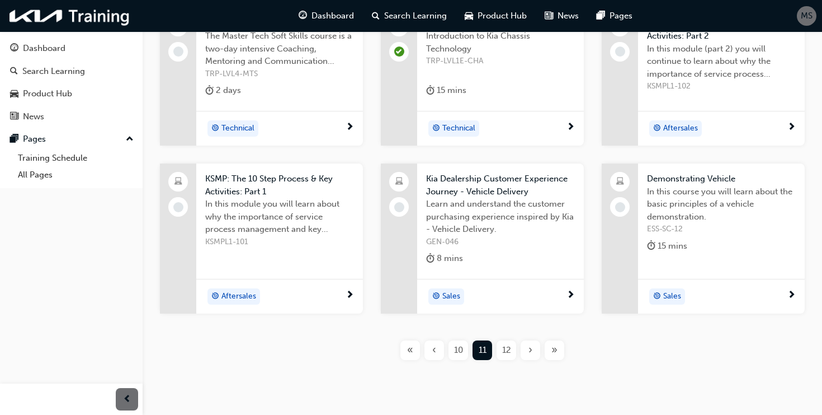
click at [508, 349] on span "12" at bounding box center [506, 349] width 9 height 13
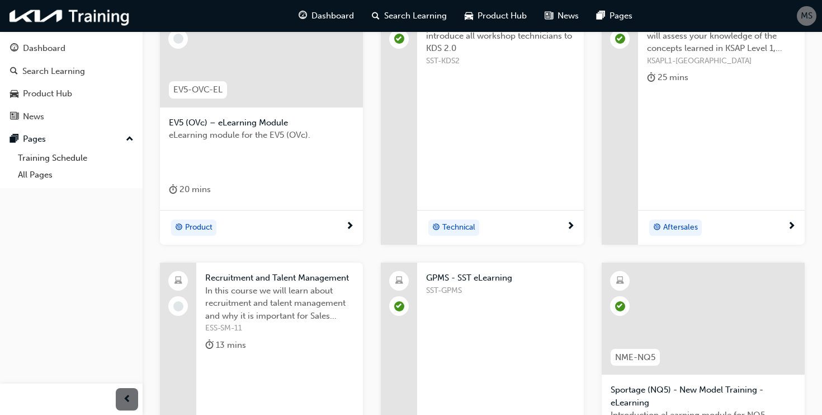
scroll to position [265, 0]
click at [673, 49] on span "The KSAP Assessment - Level 1 Test will assess your knowledge of the concepts l…" at bounding box center [721, 35] width 149 height 38
